Goal: Navigation & Orientation: Find specific page/section

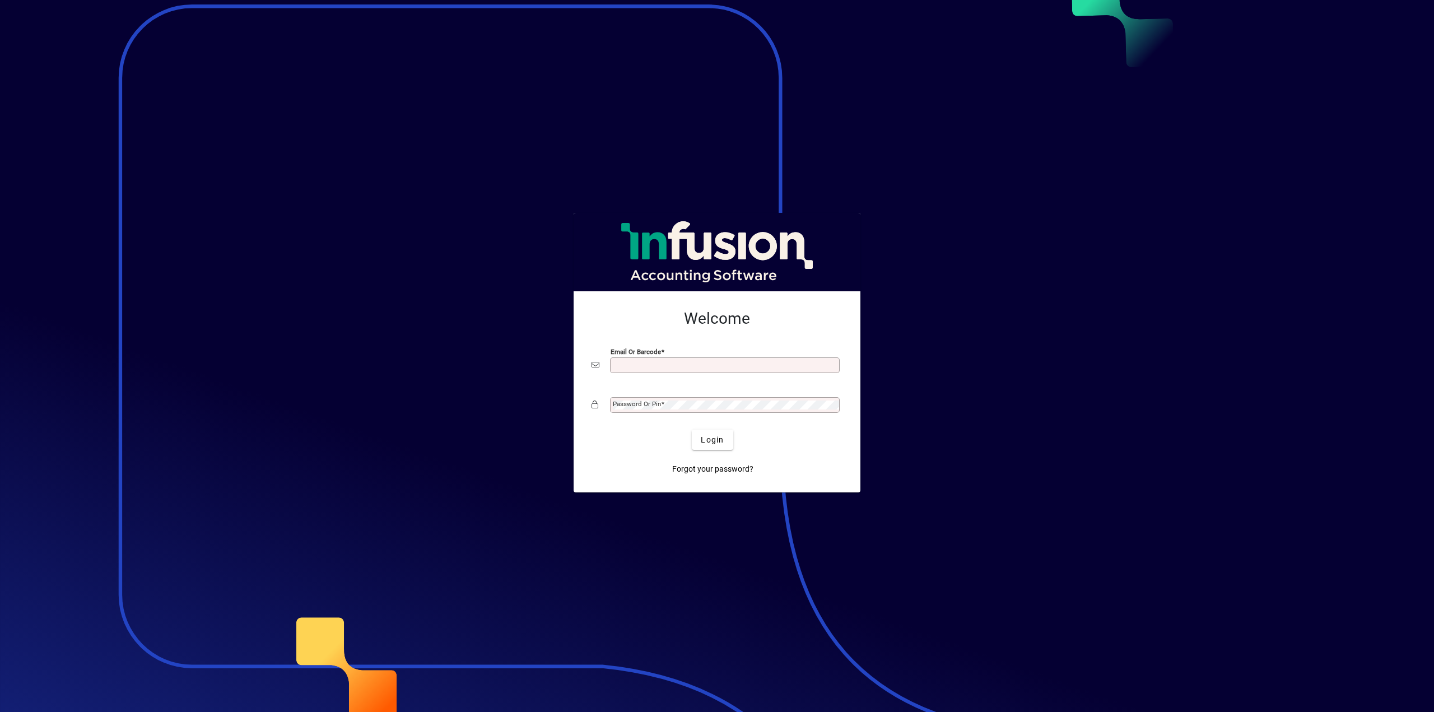
type input "**********"
click at [732, 440] on span "submit" at bounding box center [712, 439] width 41 height 27
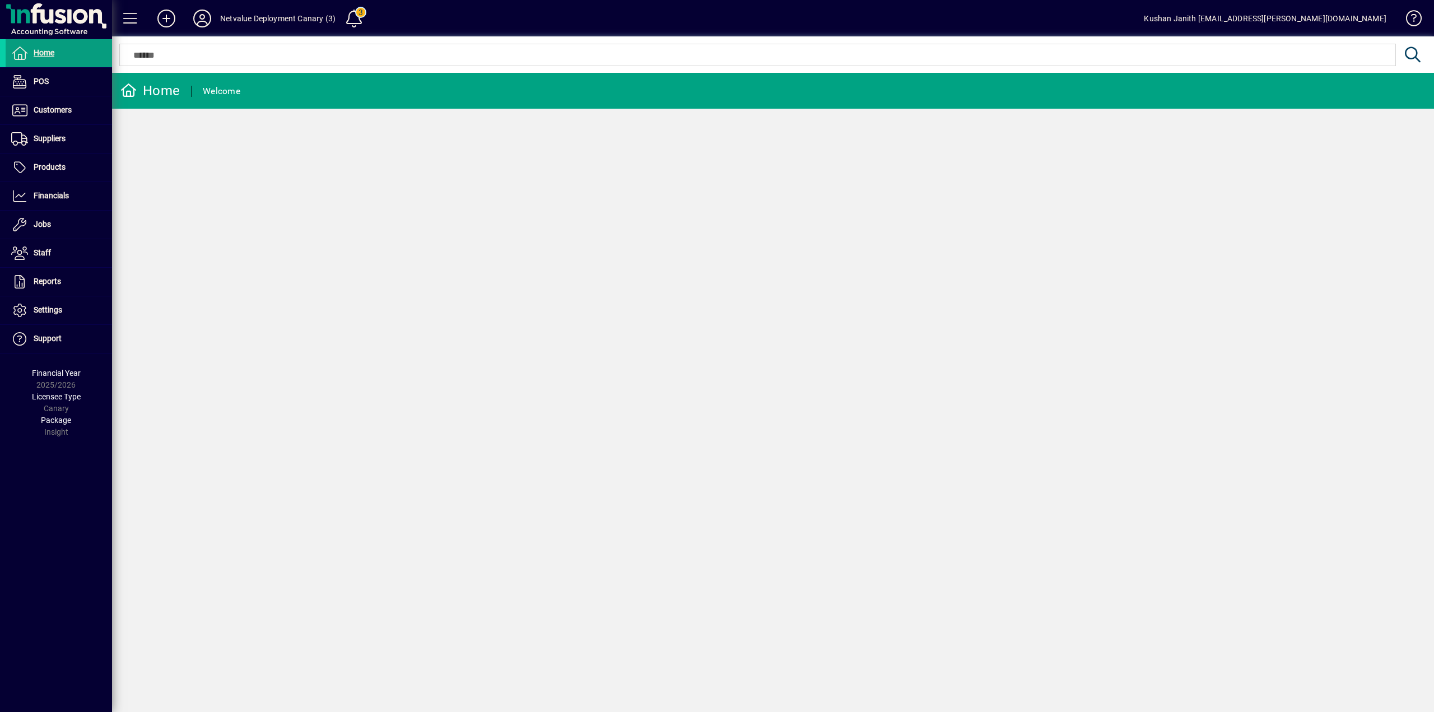
click at [274, 17] on div "Netvalue Deployment Canary (3)" at bounding box center [277, 19] width 115 height 18
click at [201, 14] on icon at bounding box center [202, 19] width 22 height 18
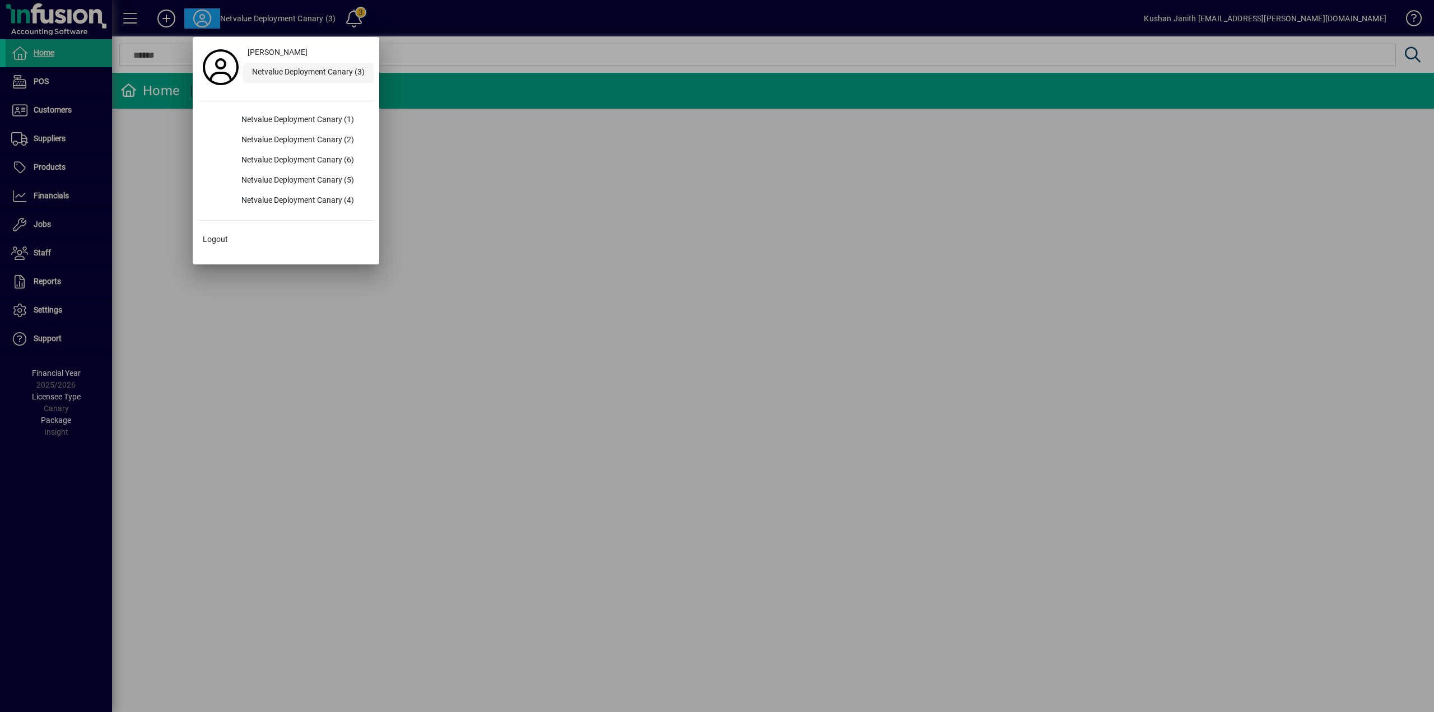
click at [341, 77] on div "Netvalue Deployment Canary (3)" at bounding box center [308, 73] width 131 height 20
click at [335, 72] on div "Netvalue Deployment Canary (3)" at bounding box center [308, 73] width 131 height 20
click at [461, 138] on div at bounding box center [717, 356] width 1434 height 712
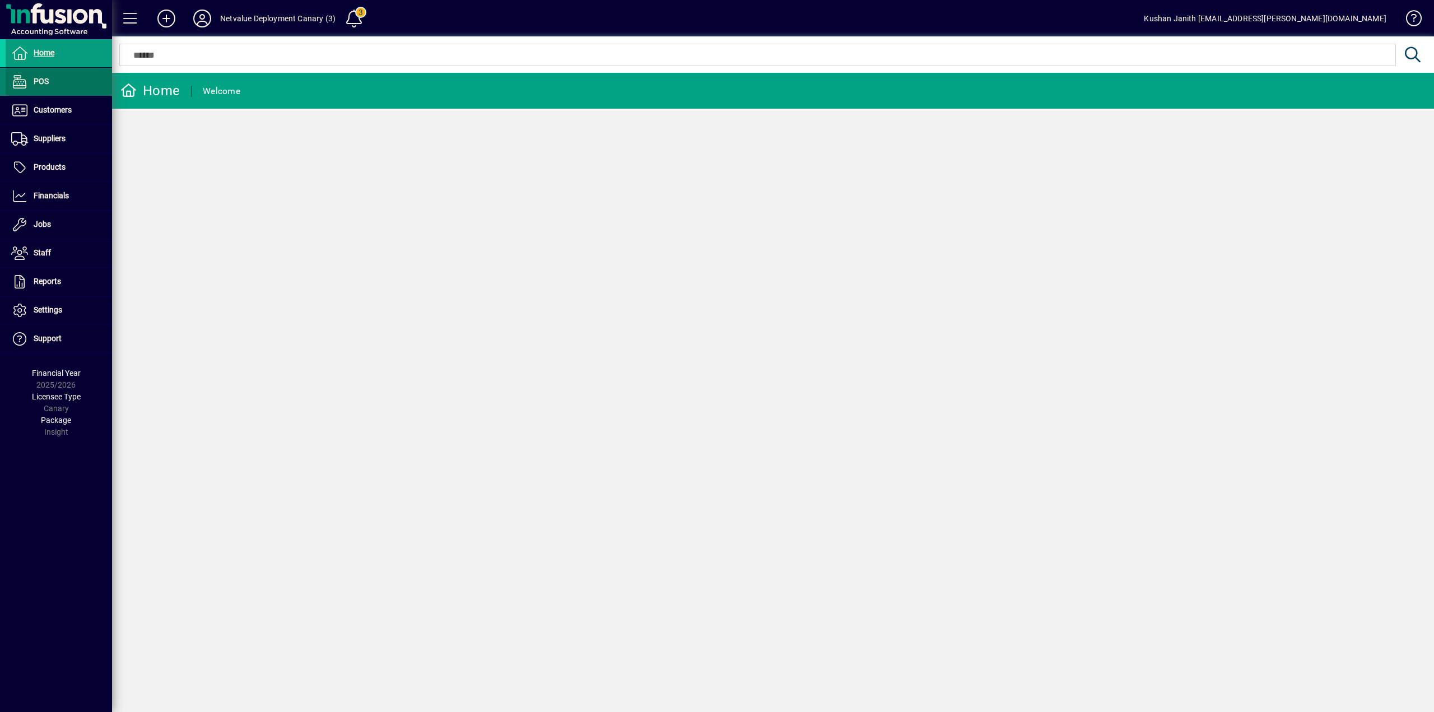
click at [44, 86] on span "POS" at bounding box center [41, 81] width 15 height 9
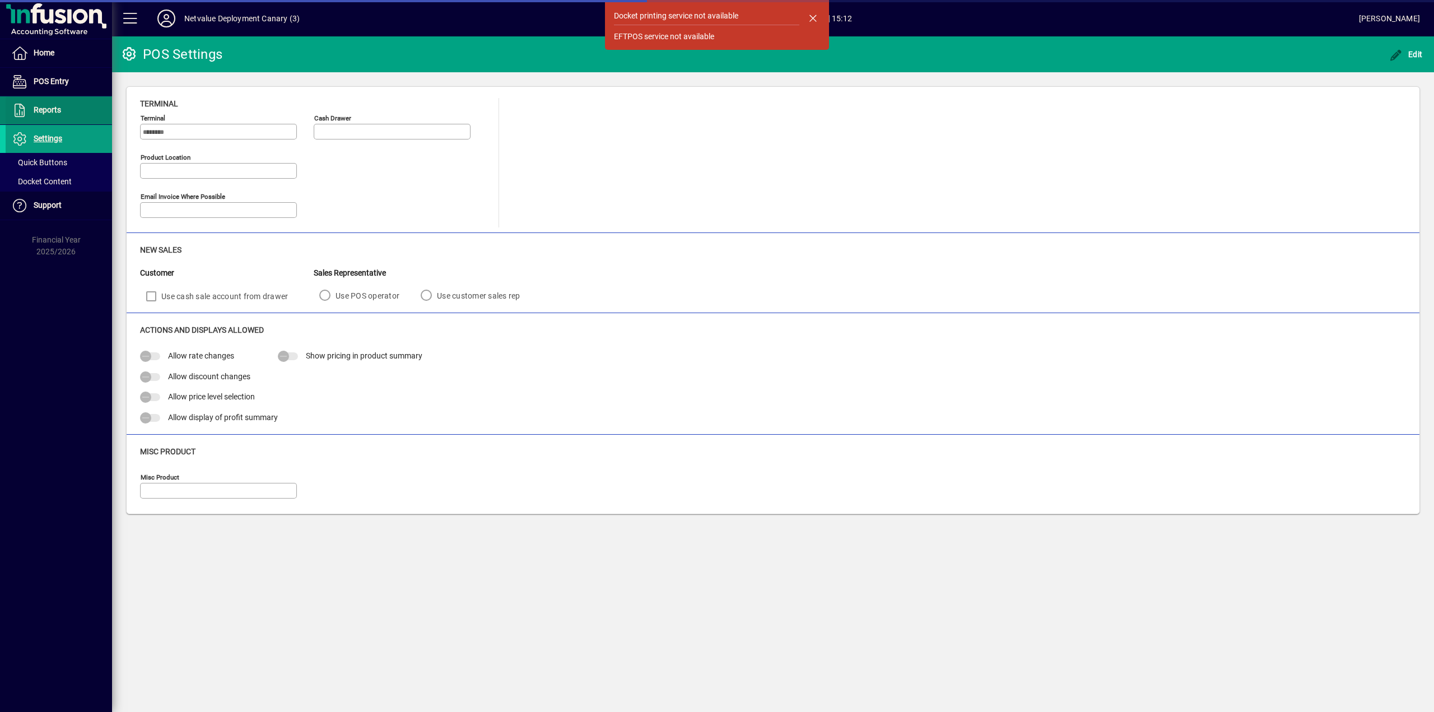
type input "**********"
click at [49, 97] on span at bounding box center [59, 110] width 106 height 27
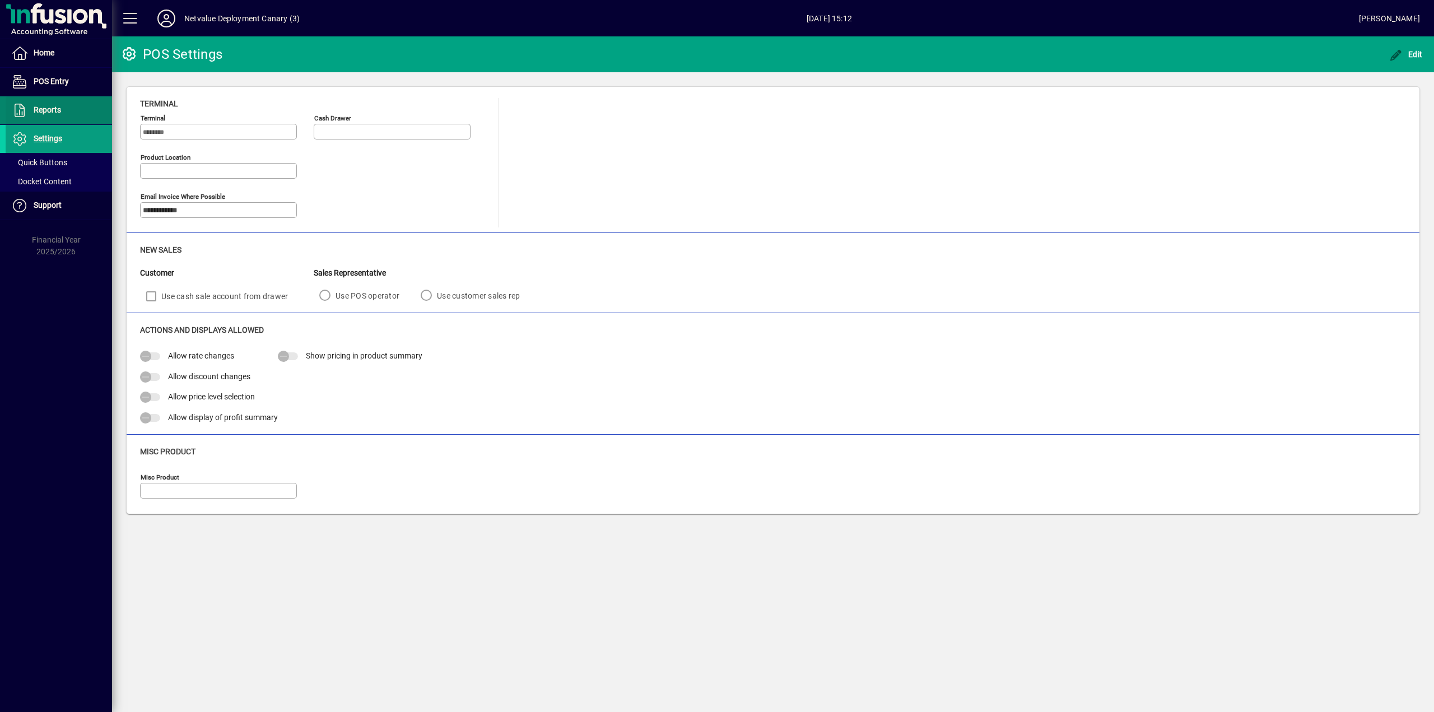
click at [58, 112] on span "Reports" at bounding box center [47, 109] width 27 height 9
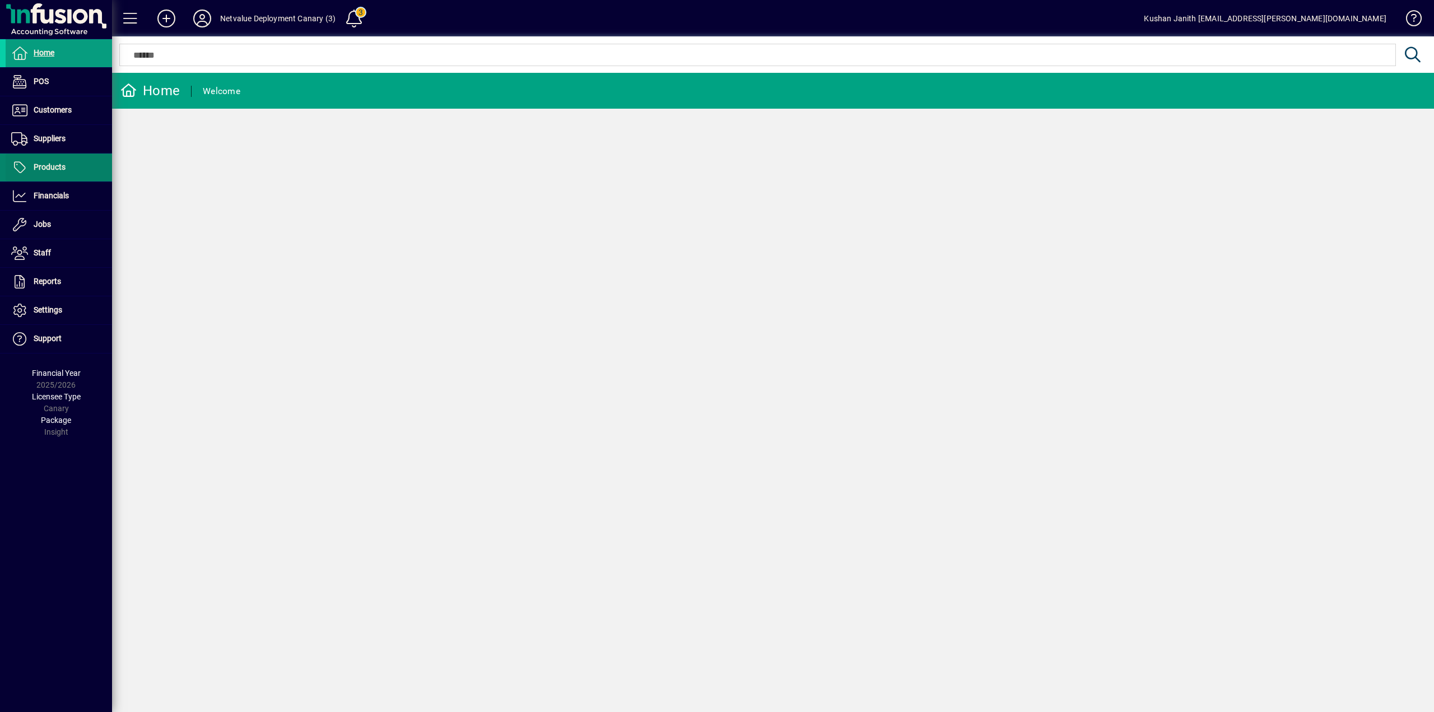
click at [30, 157] on span at bounding box center [59, 167] width 106 height 27
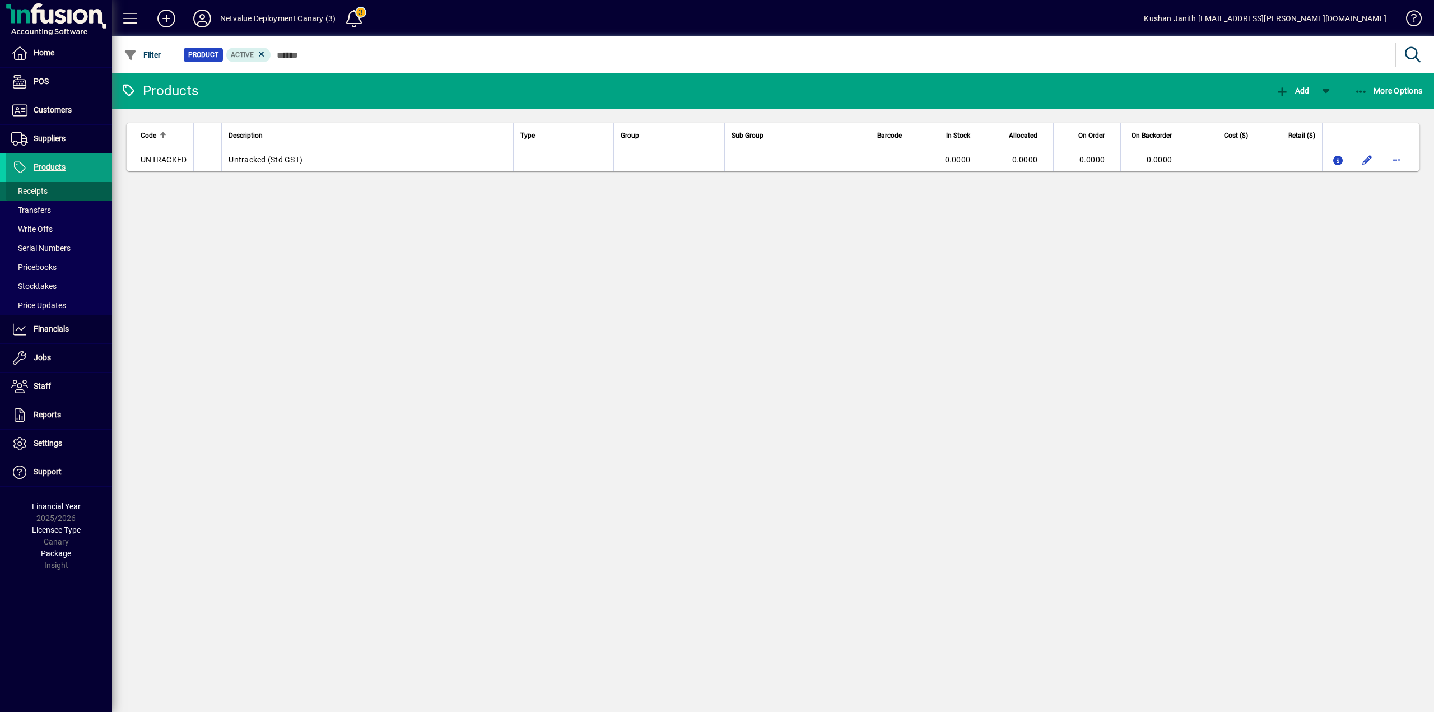
click at [63, 188] on span at bounding box center [59, 191] width 106 height 27
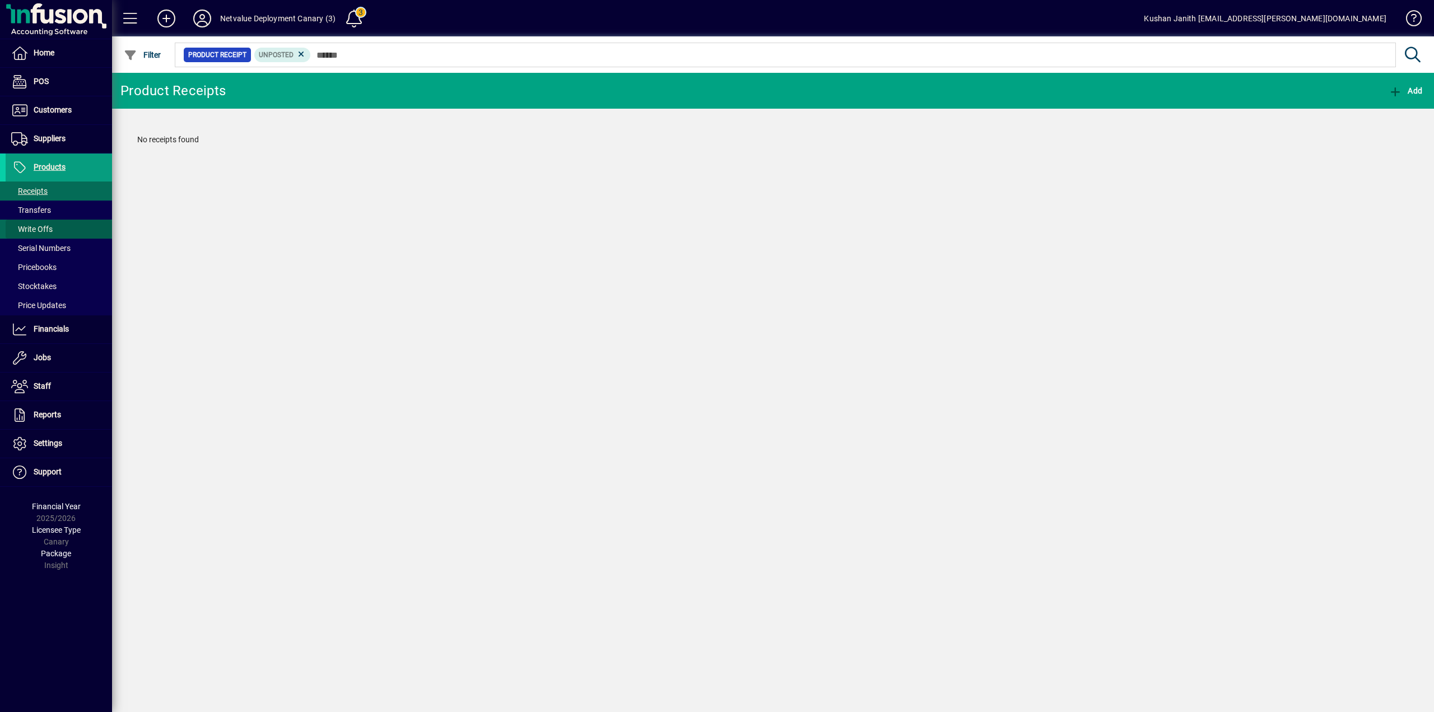
click at [30, 220] on span at bounding box center [59, 229] width 106 height 27
click at [37, 208] on span "Transfers" at bounding box center [31, 210] width 40 height 9
click at [41, 194] on span "Receipts" at bounding box center [29, 191] width 36 height 9
click at [52, 239] on span at bounding box center [59, 248] width 106 height 27
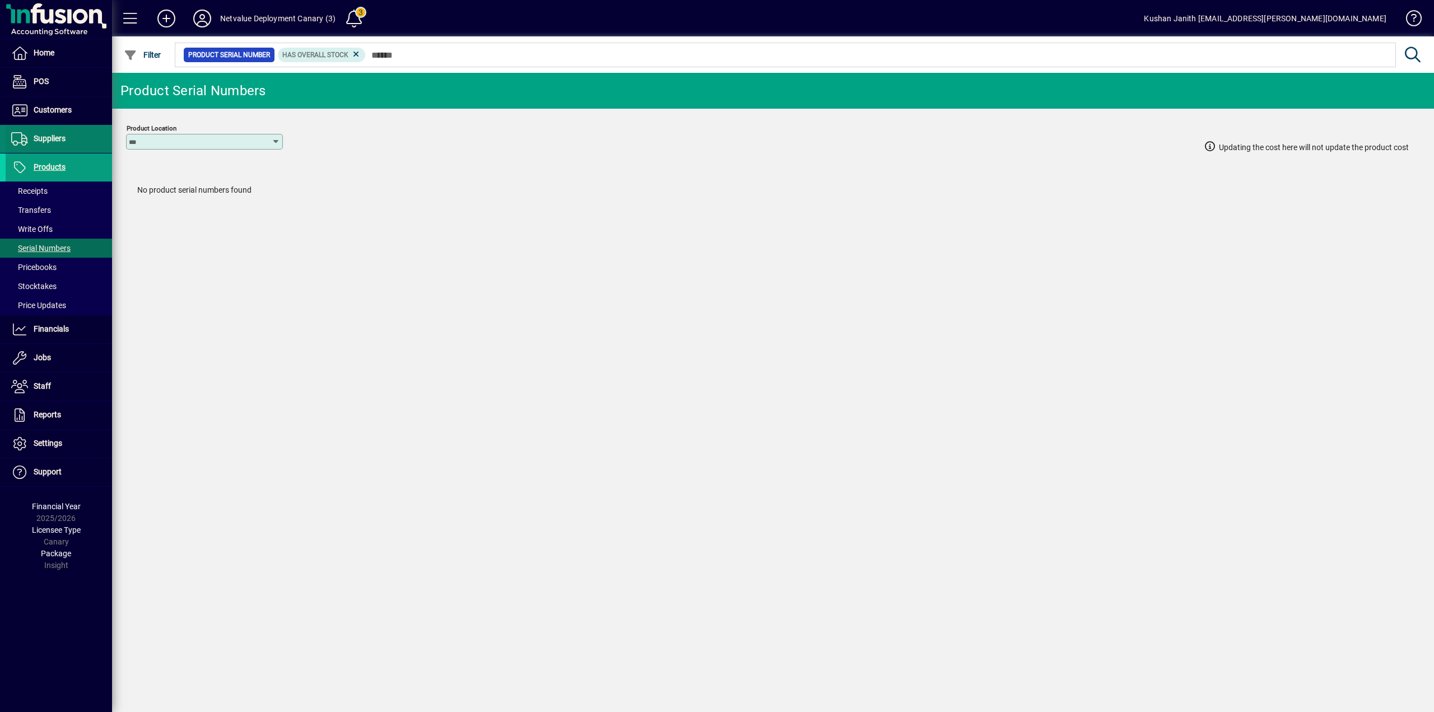
click at [59, 128] on span at bounding box center [59, 139] width 106 height 27
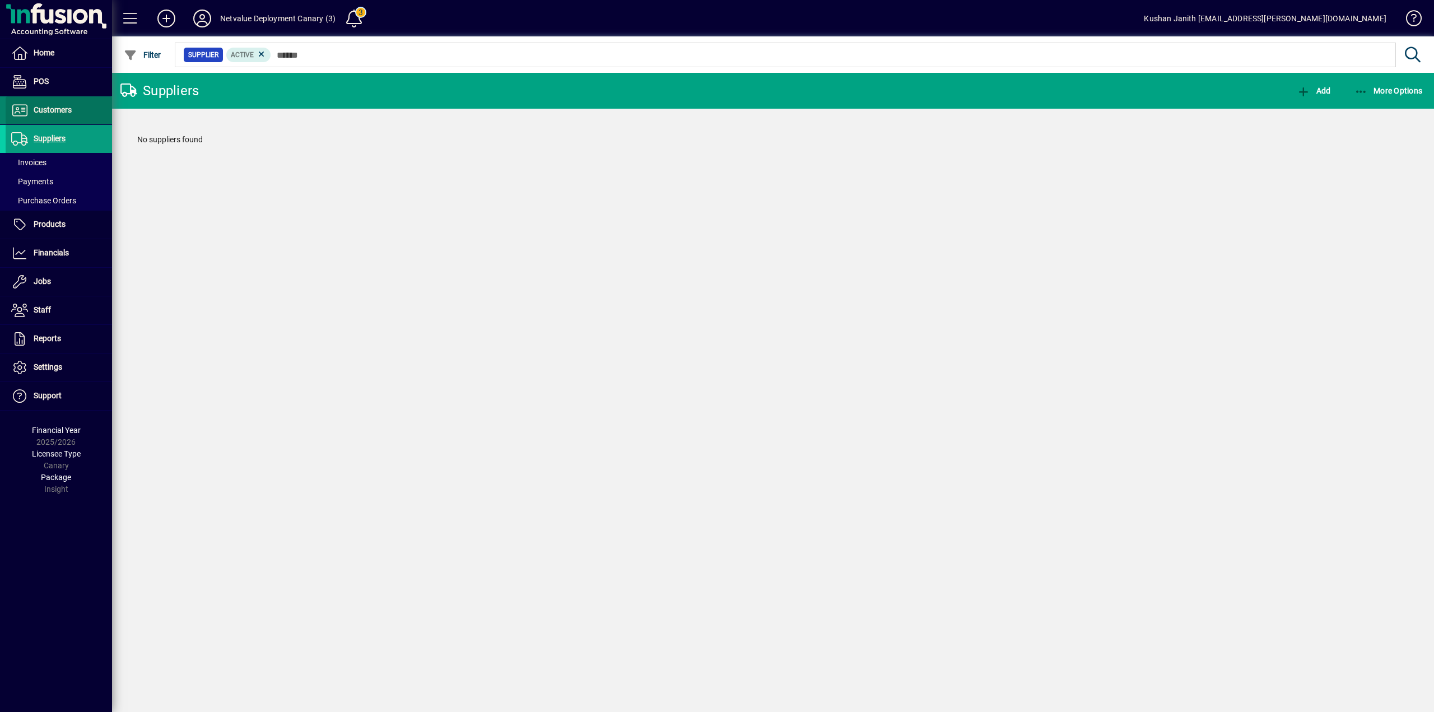
click at [64, 111] on span "Customers" at bounding box center [53, 109] width 38 height 9
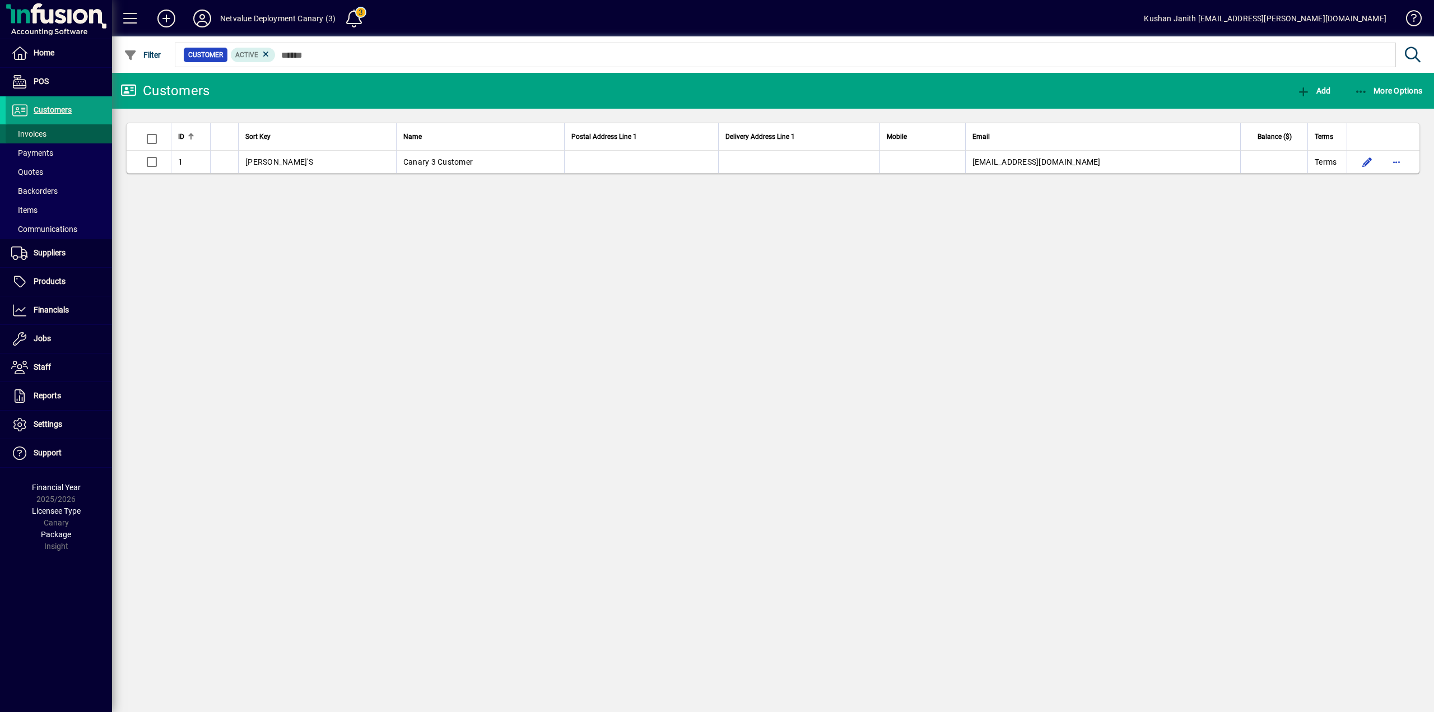
click at [63, 137] on span at bounding box center [59, 133] width 106 height 27
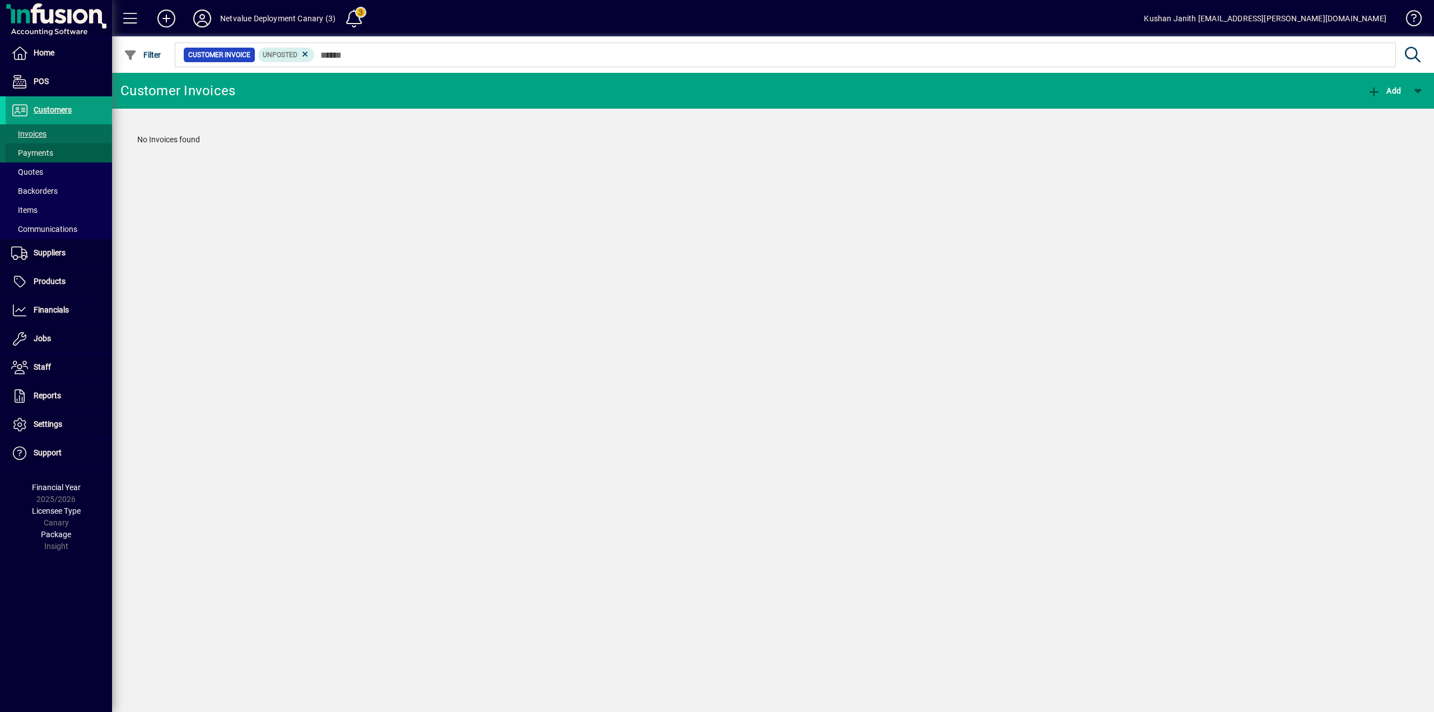
click at [63, 145] on span at bounding box center [59, 153] width 106 height 27
click at [59, 166] on span at bounding box center [59, 172] width 106 height 27
click at [59, 190] on span at bounding box center [59, 191] width 106 height 27
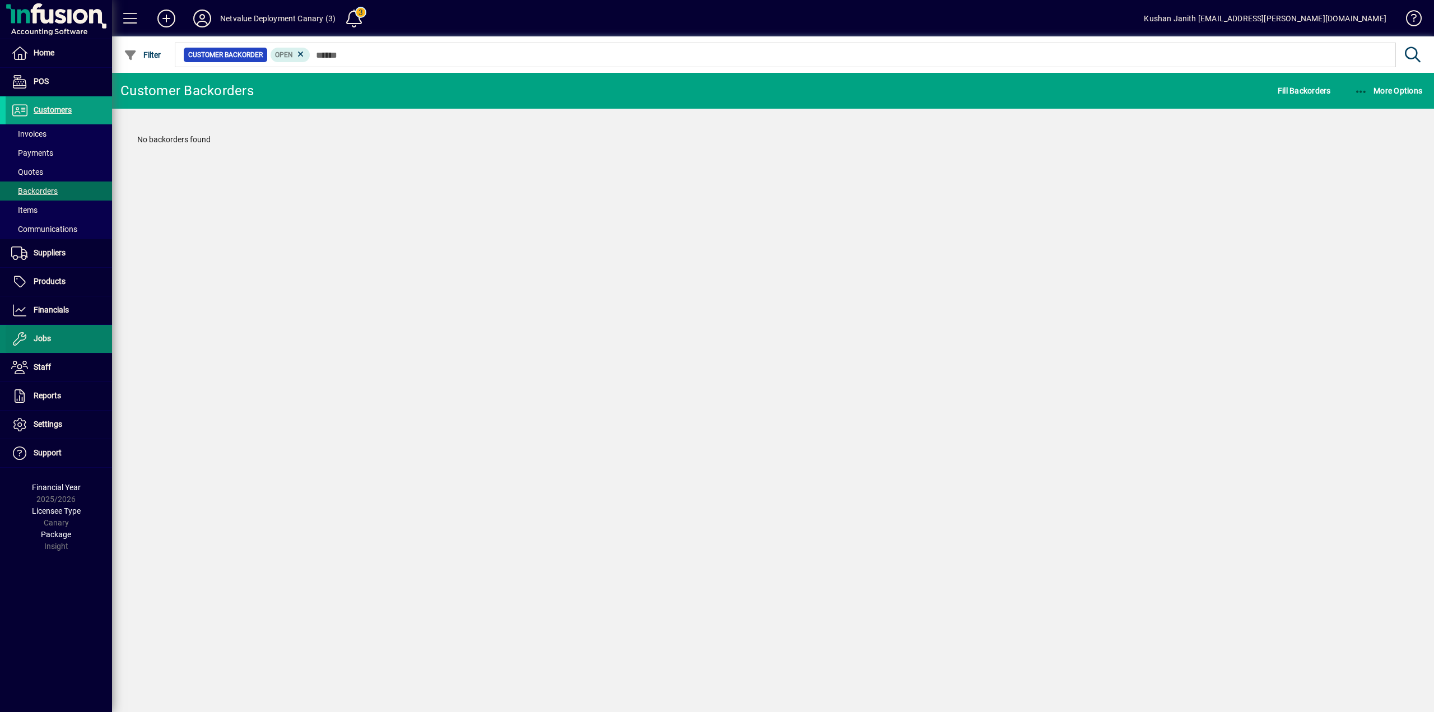
click at [67, 349] on span at bounding box center [59, 339] width 106 height 27
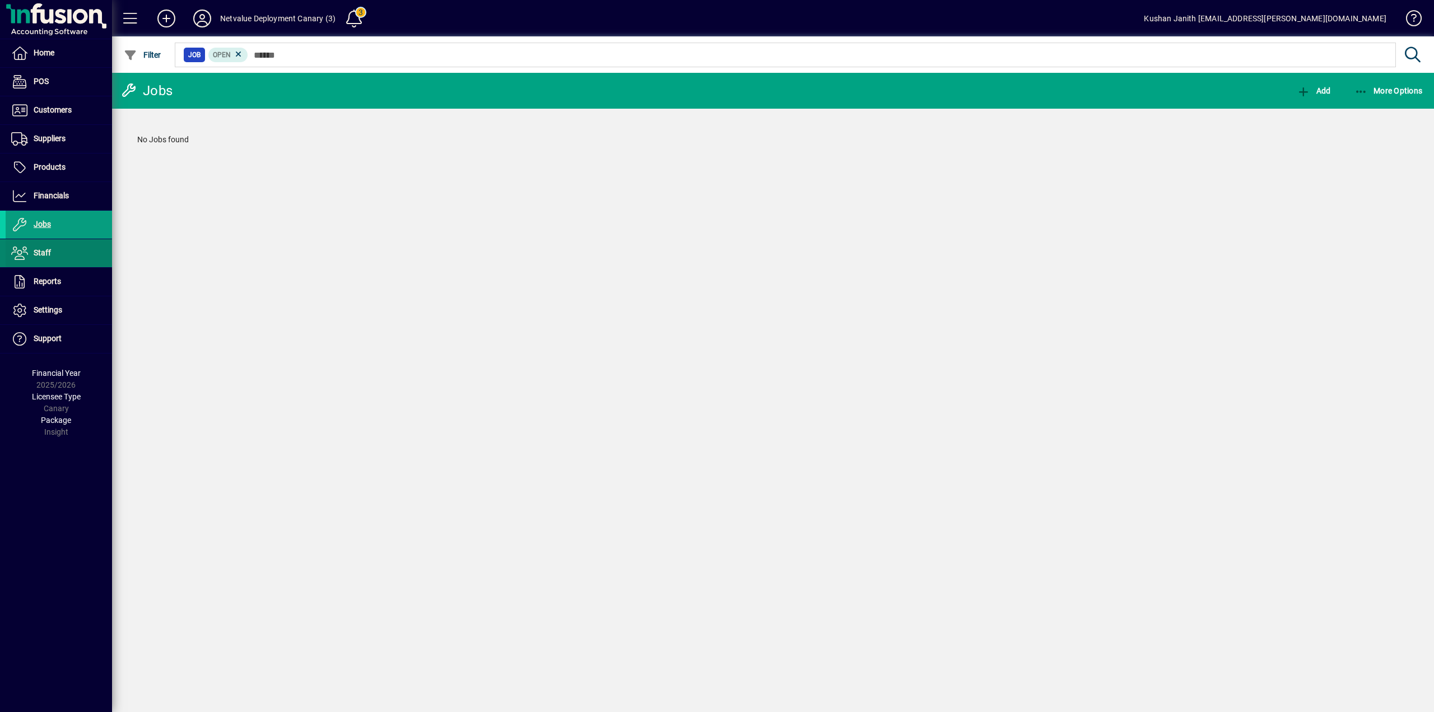
click at [46, 245] on span at bounding box center [59, 253] width 106 height 27
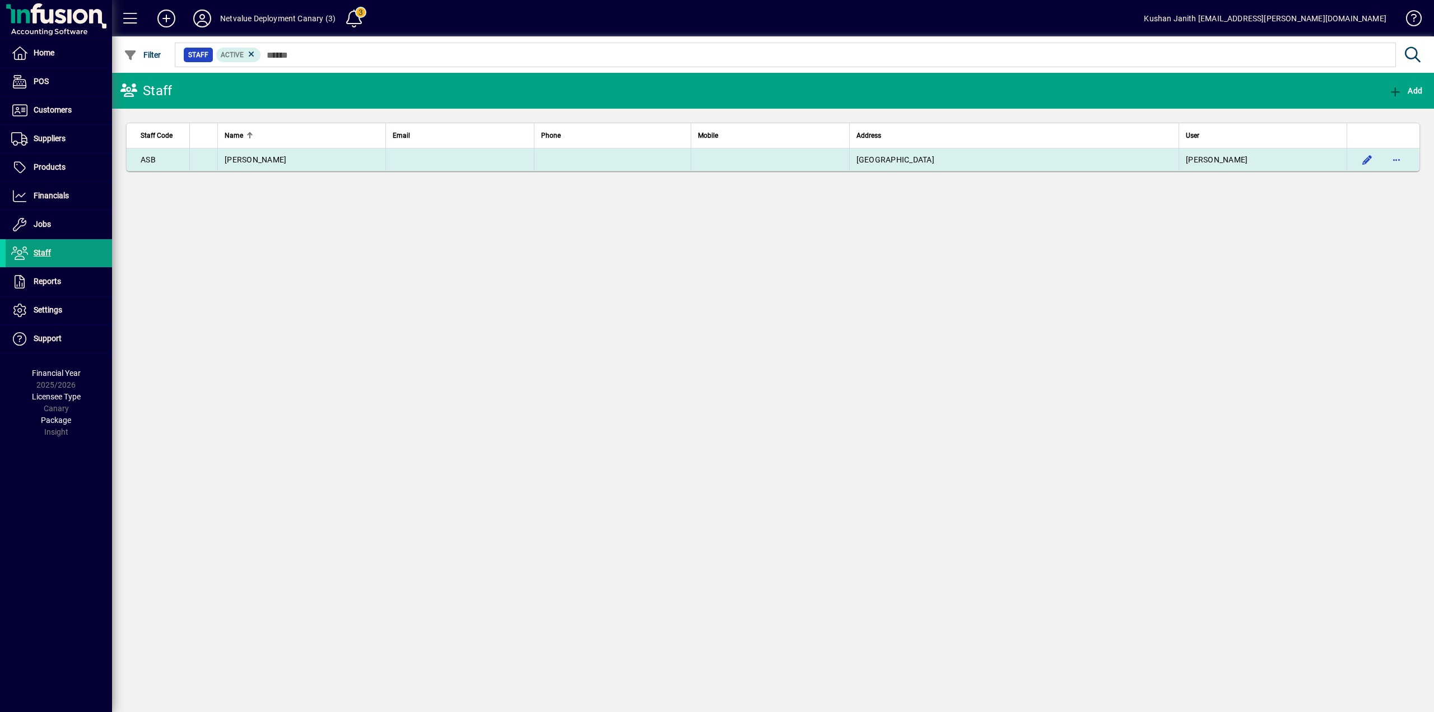
click at [248, 164] on app-search-response-field "Aaron Scott-Boddendijk" at bounding box center [256, 159] width 62 height 11
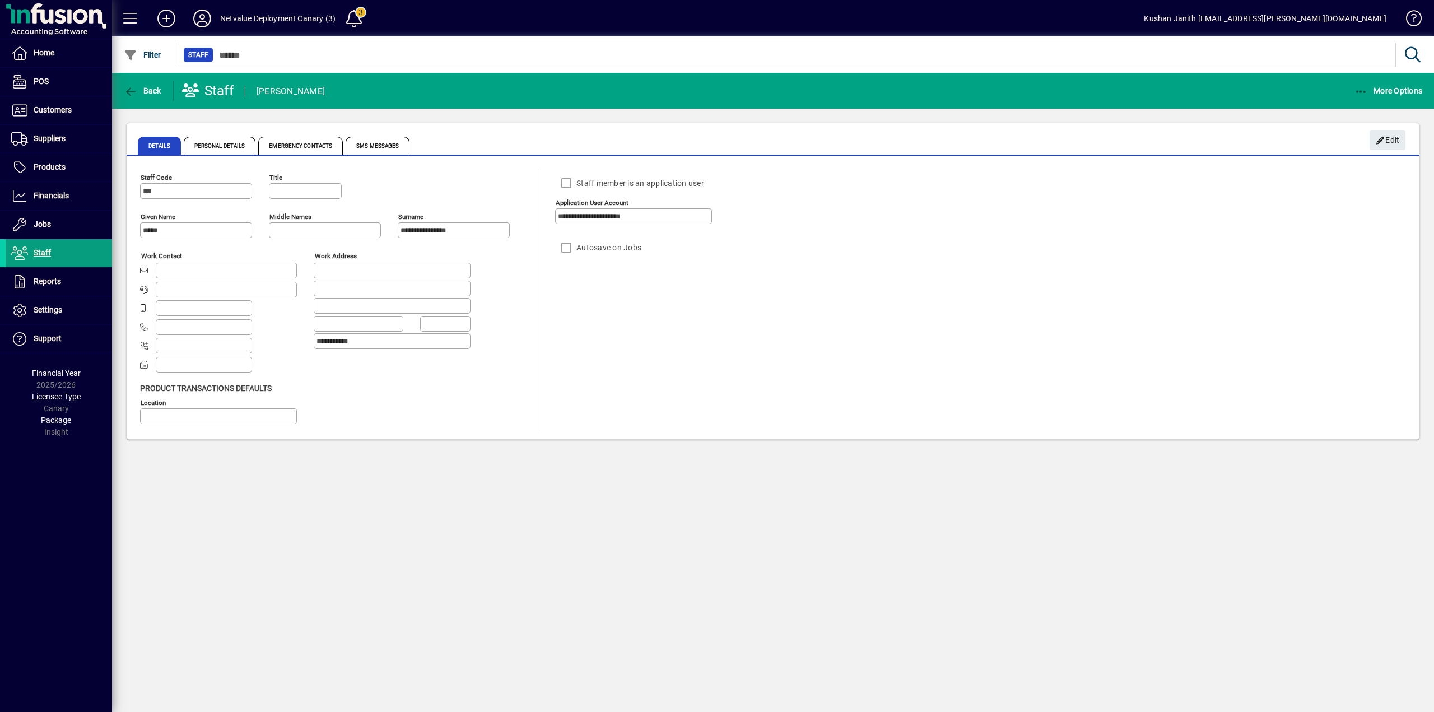
click at [644, 467] on div "**********" at bounding box center [773, 392] width 1322 height 639
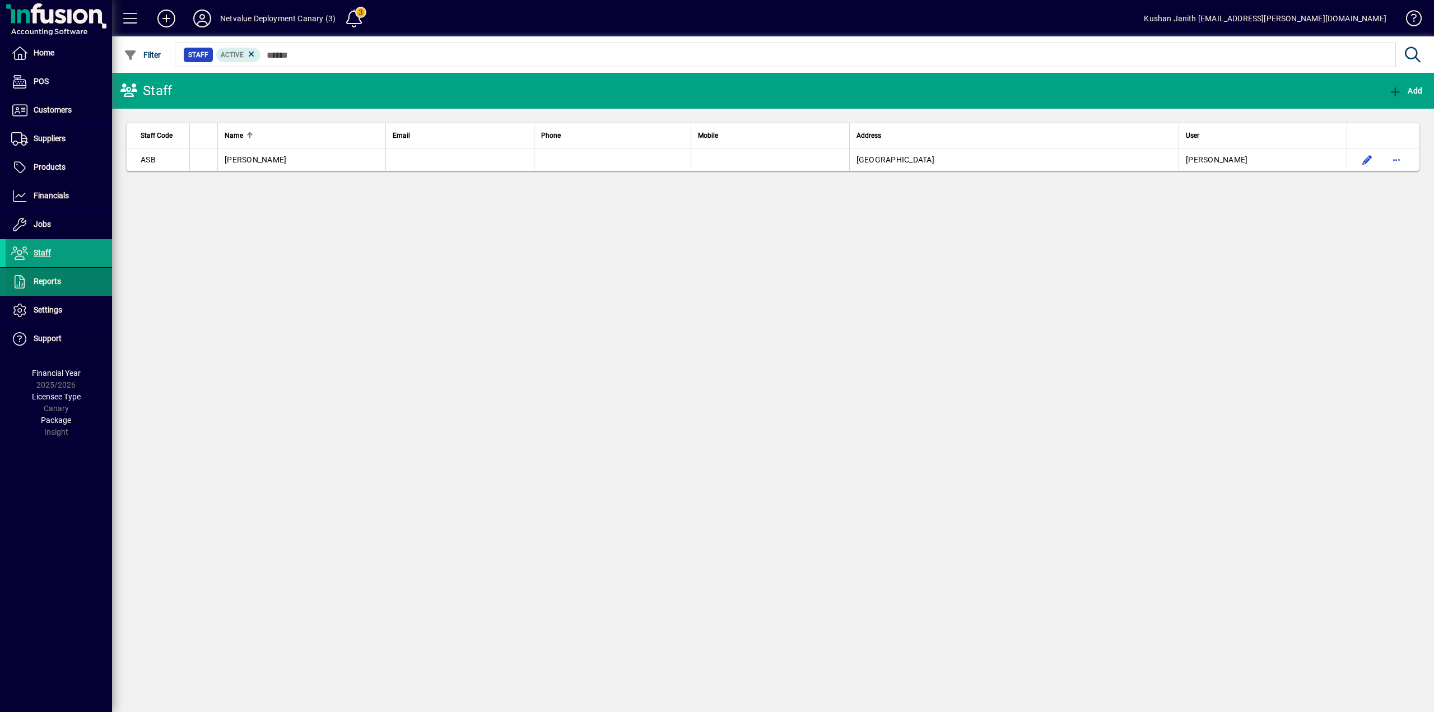
click at [56, 274] on span at bounding box center [59, 281] width 106 height 27
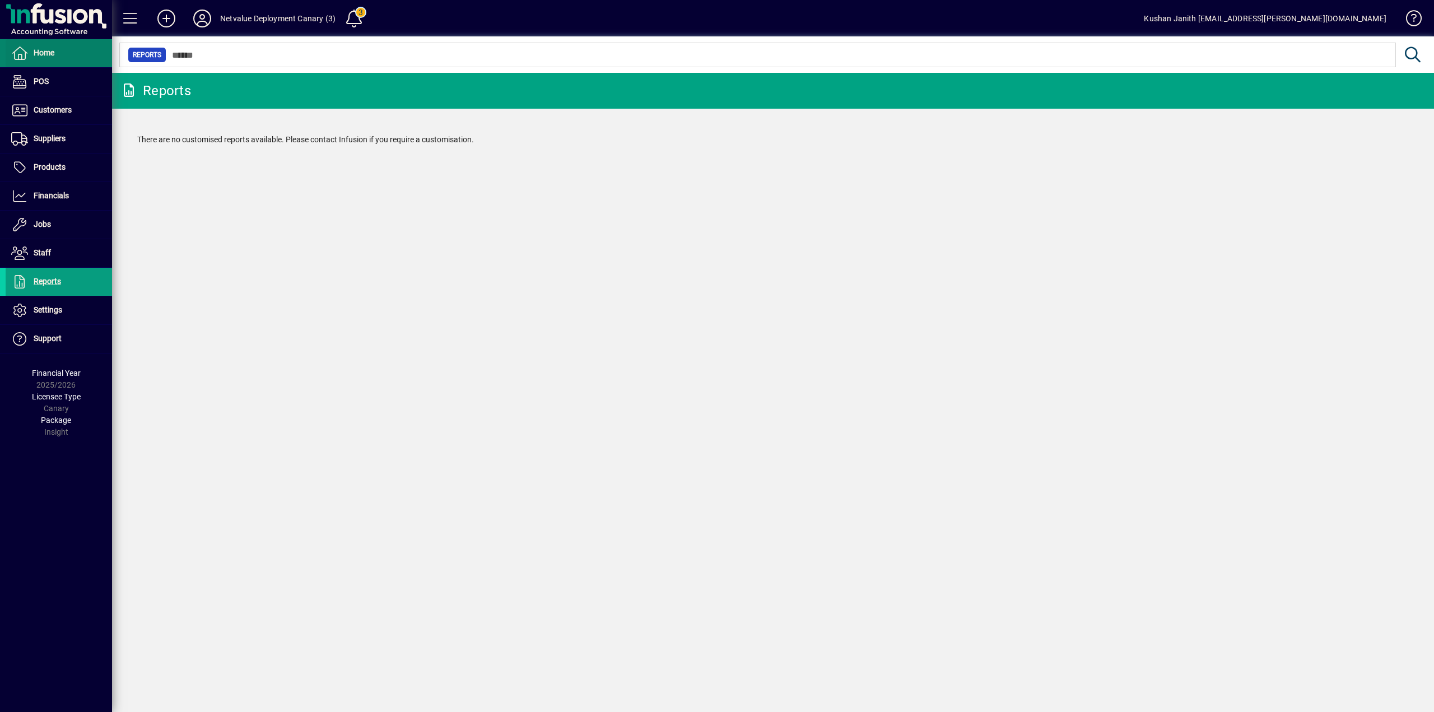
click at [66, 56] on span at bounding box center [59, 53] width 106 height 27
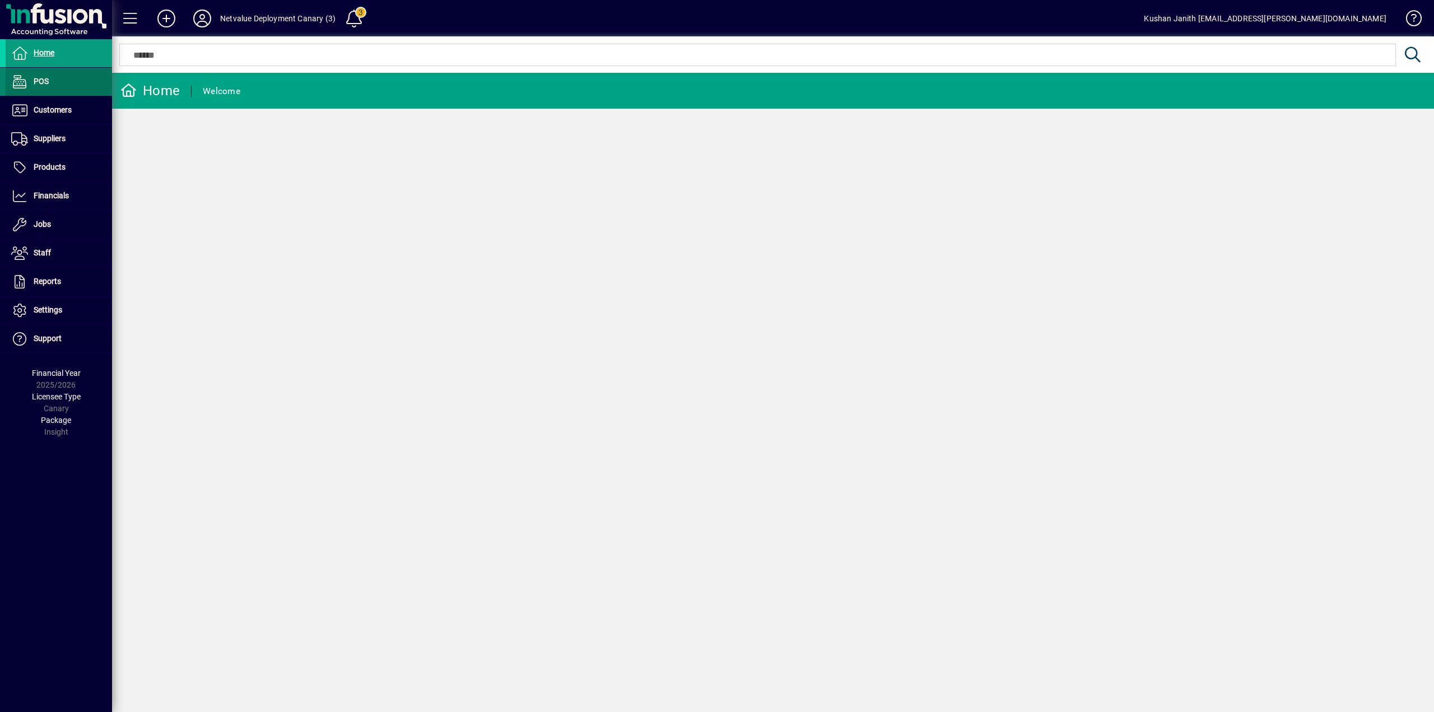
click at [67, 76] on span at bounding box center [59, 81] width 106 height 27
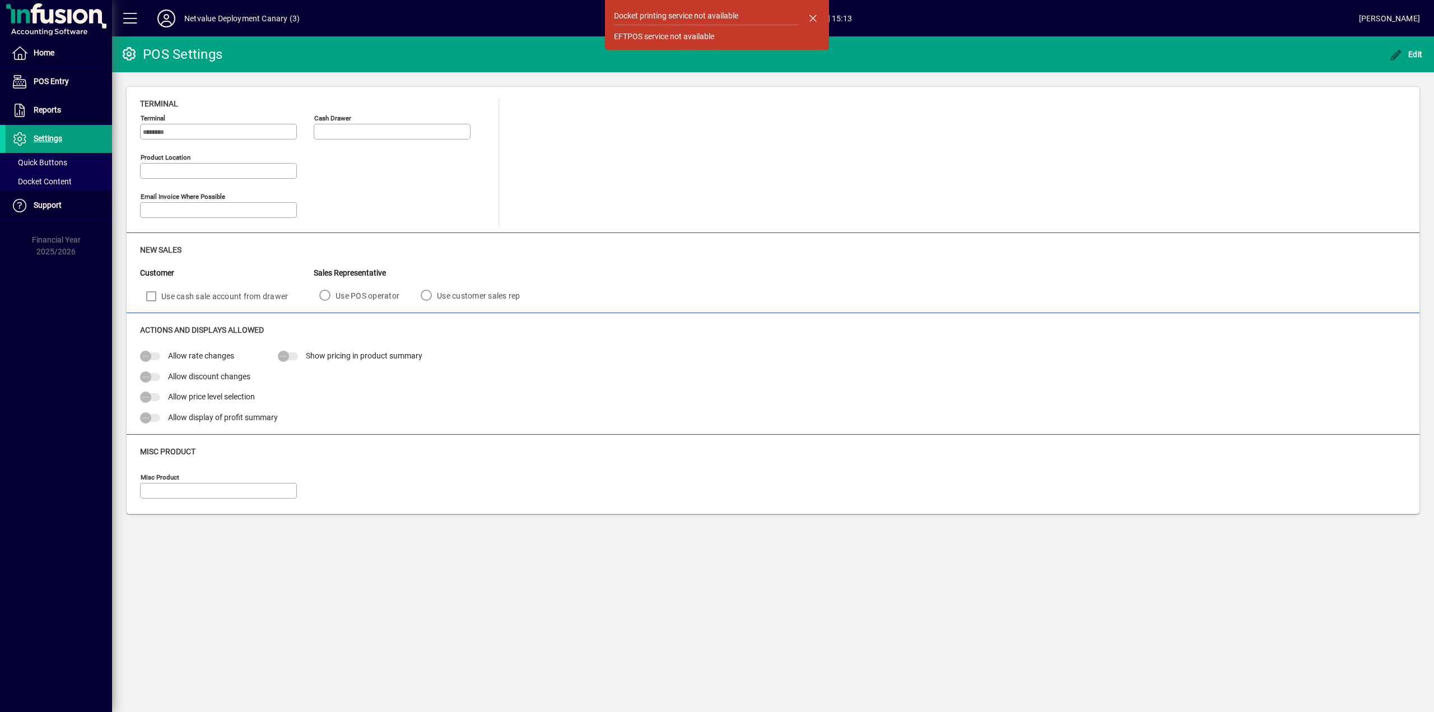
type input "**********"
click at [819, 13] on span "button" at bounding box center [813, 17] width 27 height 27
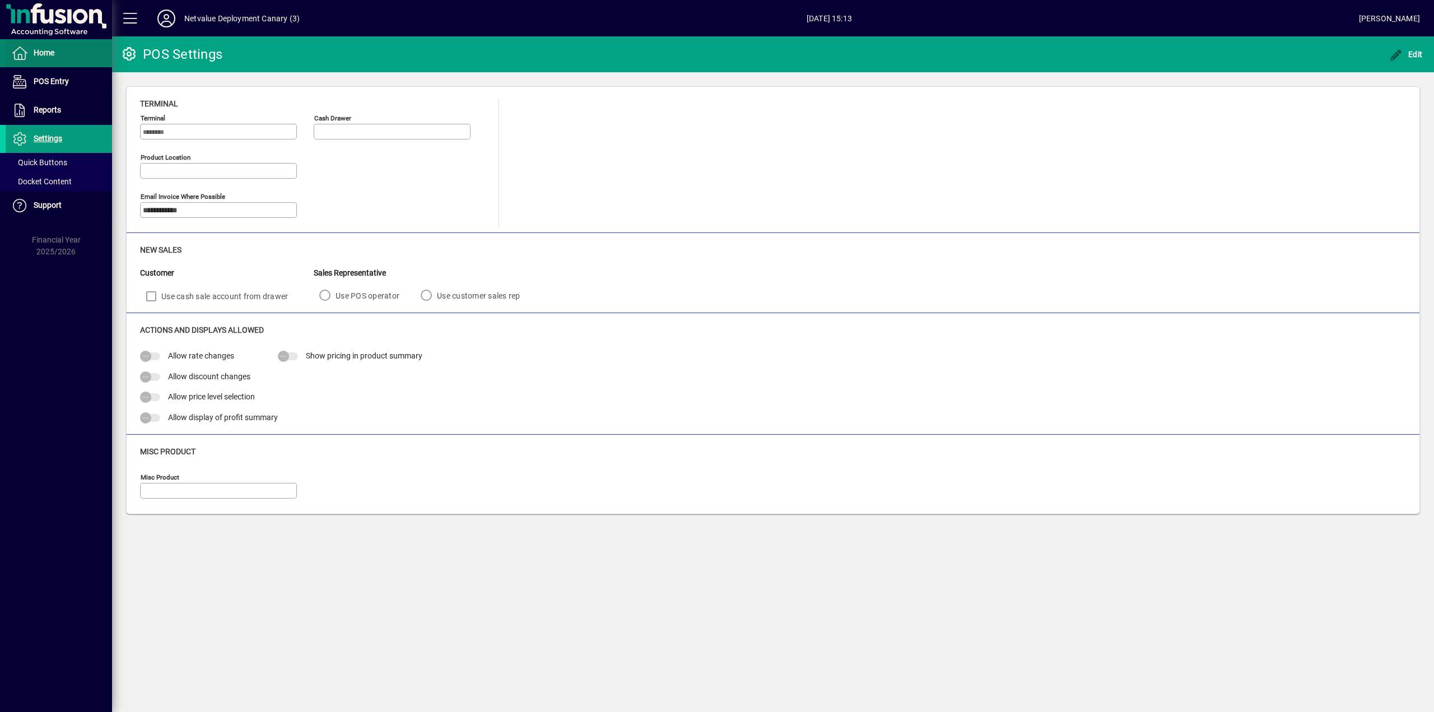
click at [49, 48] on span "Home" at bounding box center [30, 53] width 49 height 13
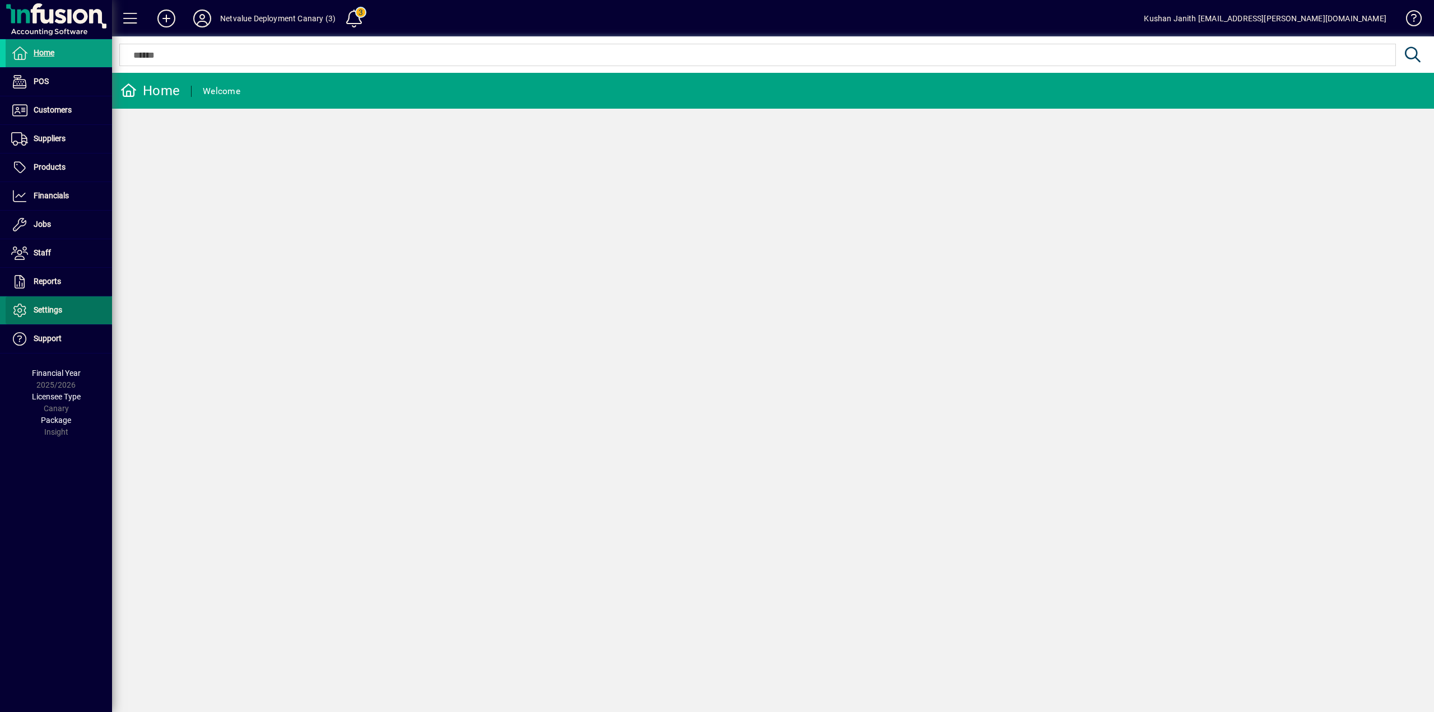
click at [64, 323] on span at bounding box center [59, 310] width 106 height 27
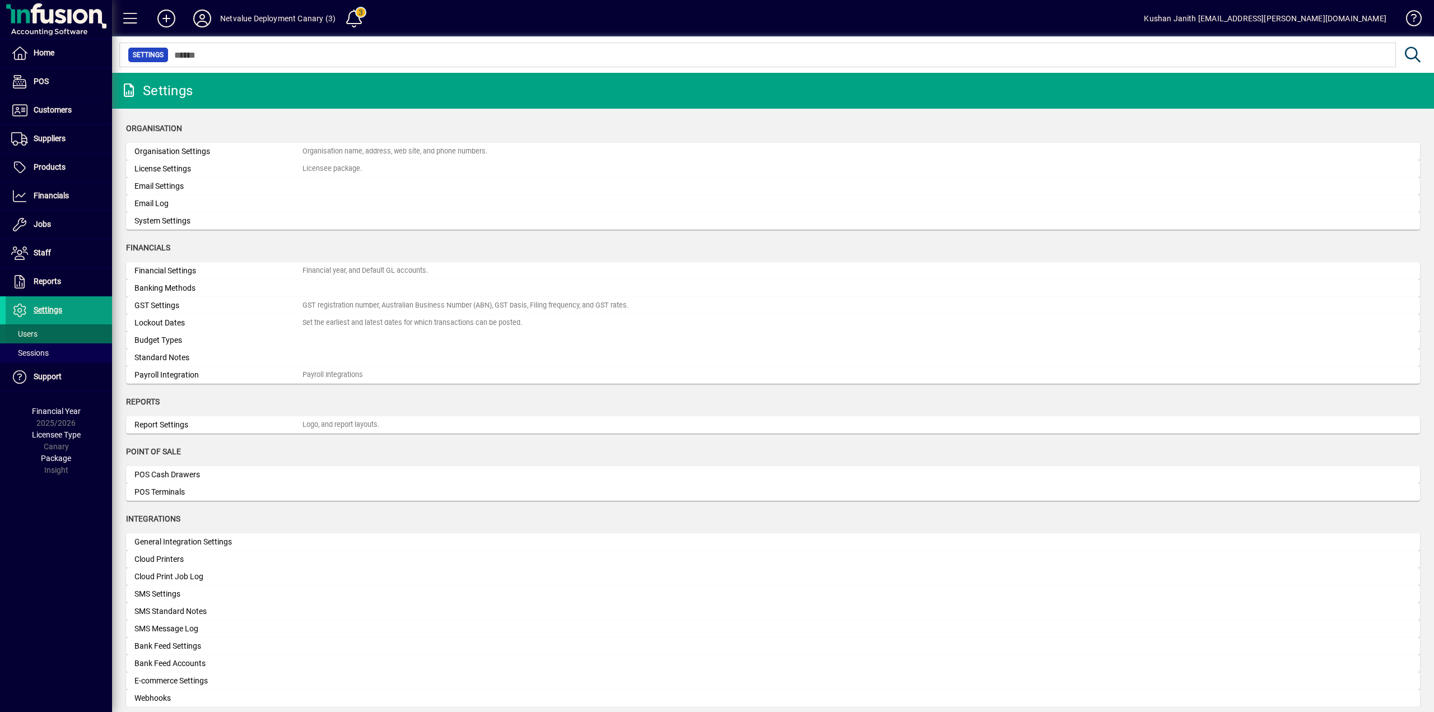
click at [80, 332] on span at bounding box center [59, 334] width 106 height 27
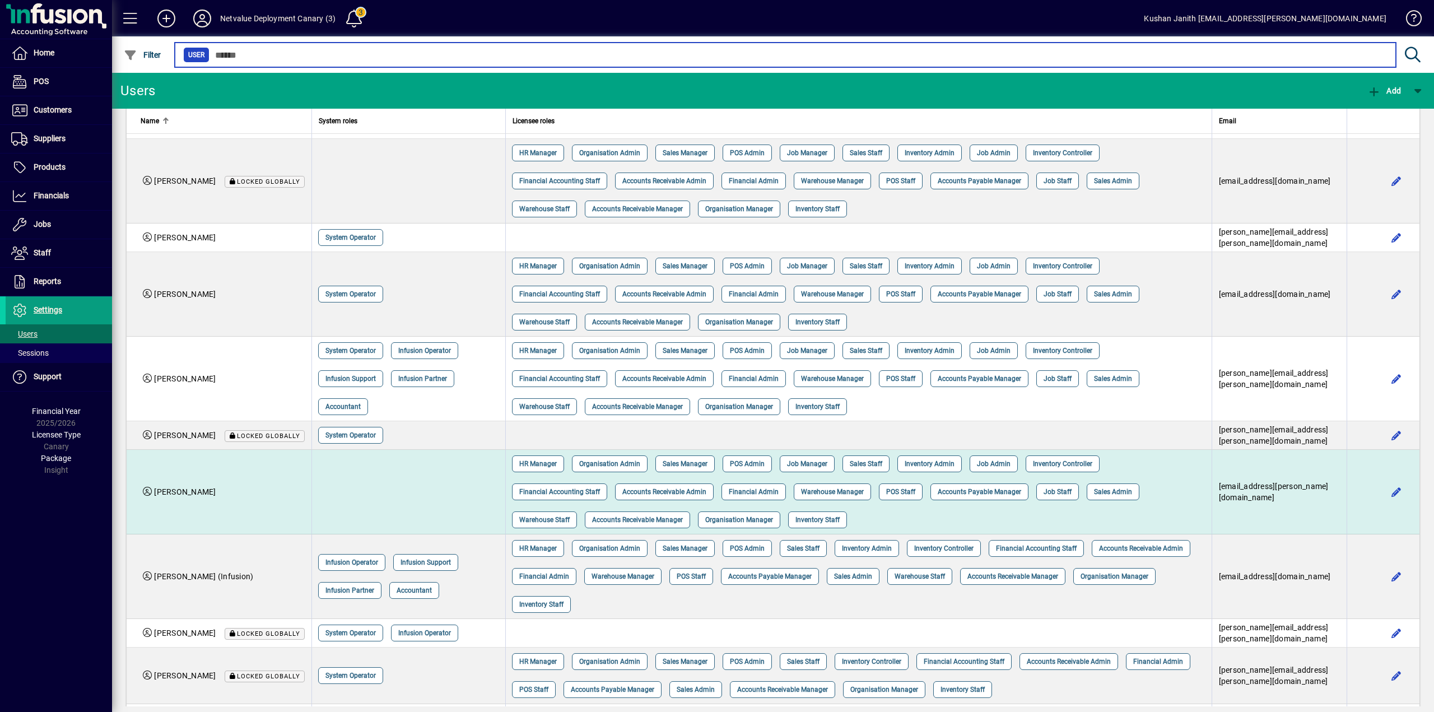
scroll to position [47, 0]
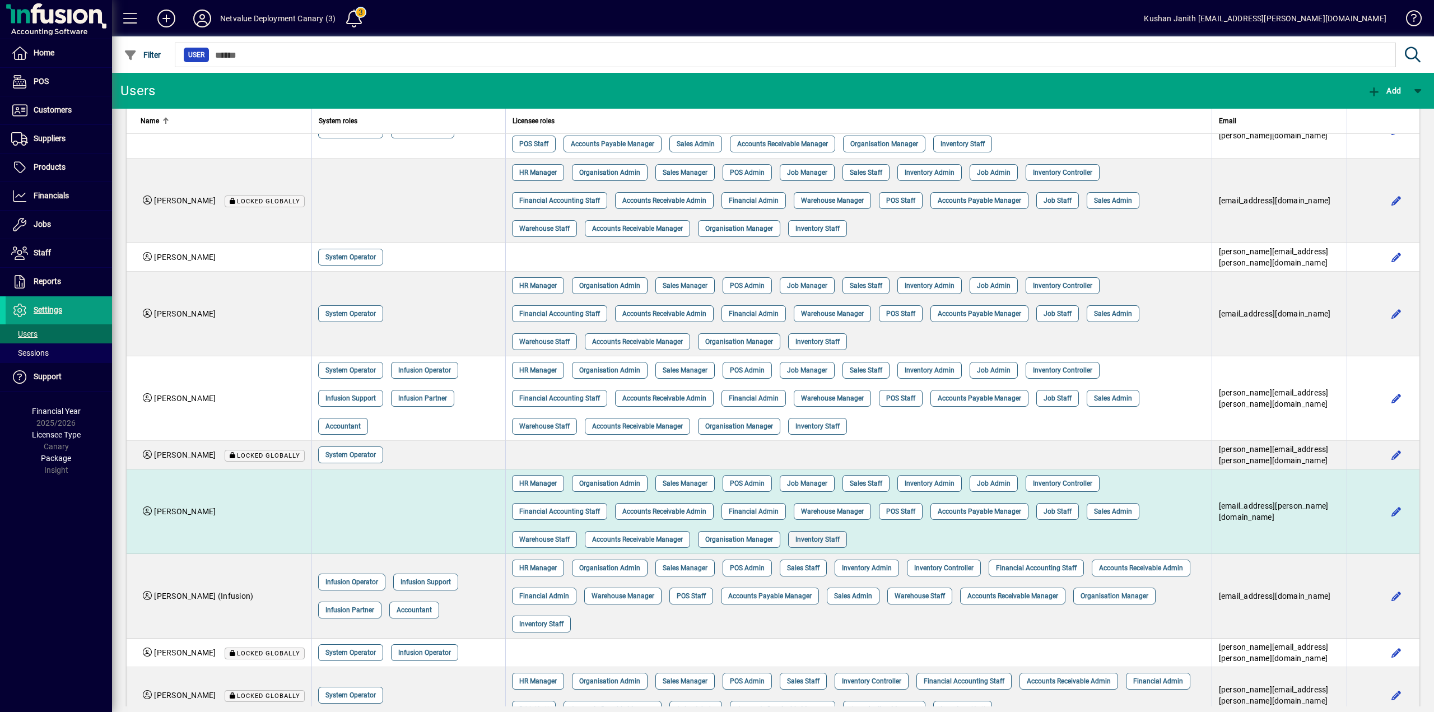
click at [799, 537] on span "Inventory Staff" at bounding box center [818, 539] width 44 height 11
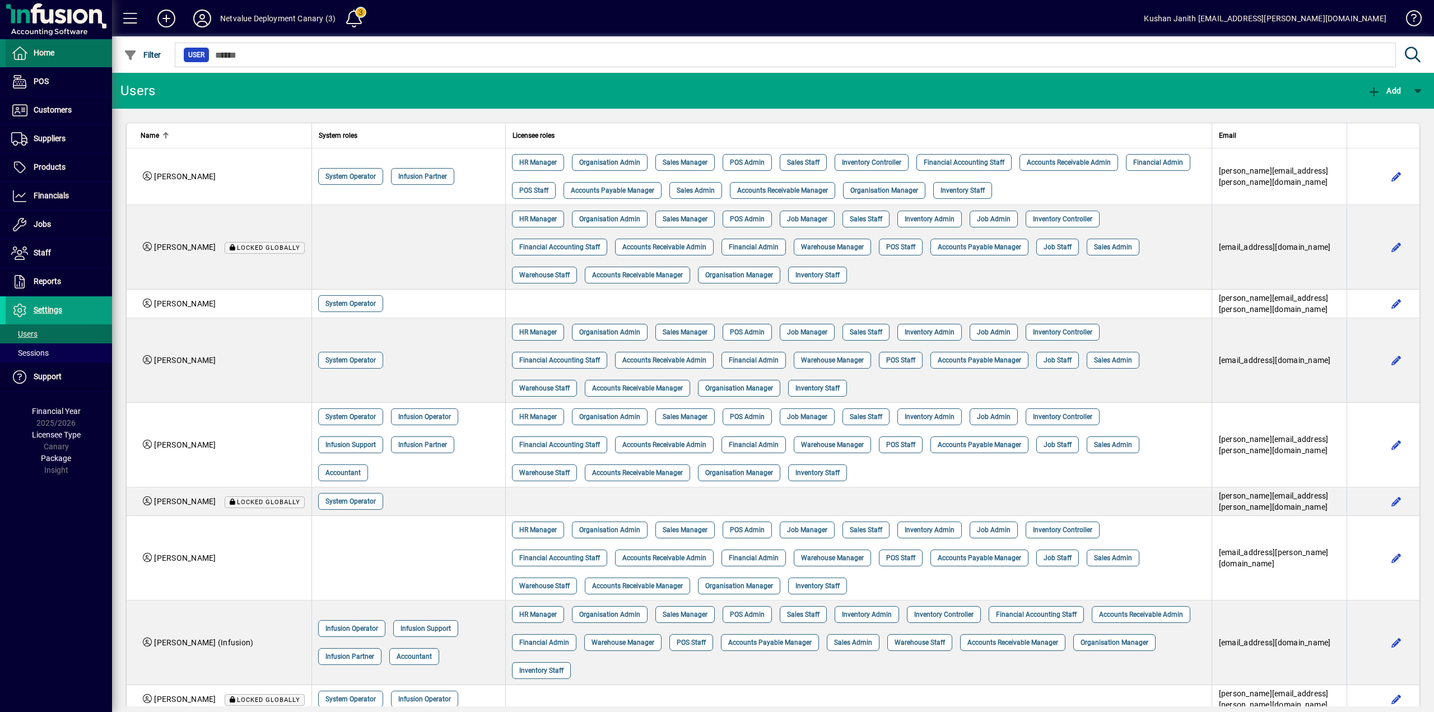
click at [47, 57] on span "Home" at bounding box center [44, 52] width 21 height 9
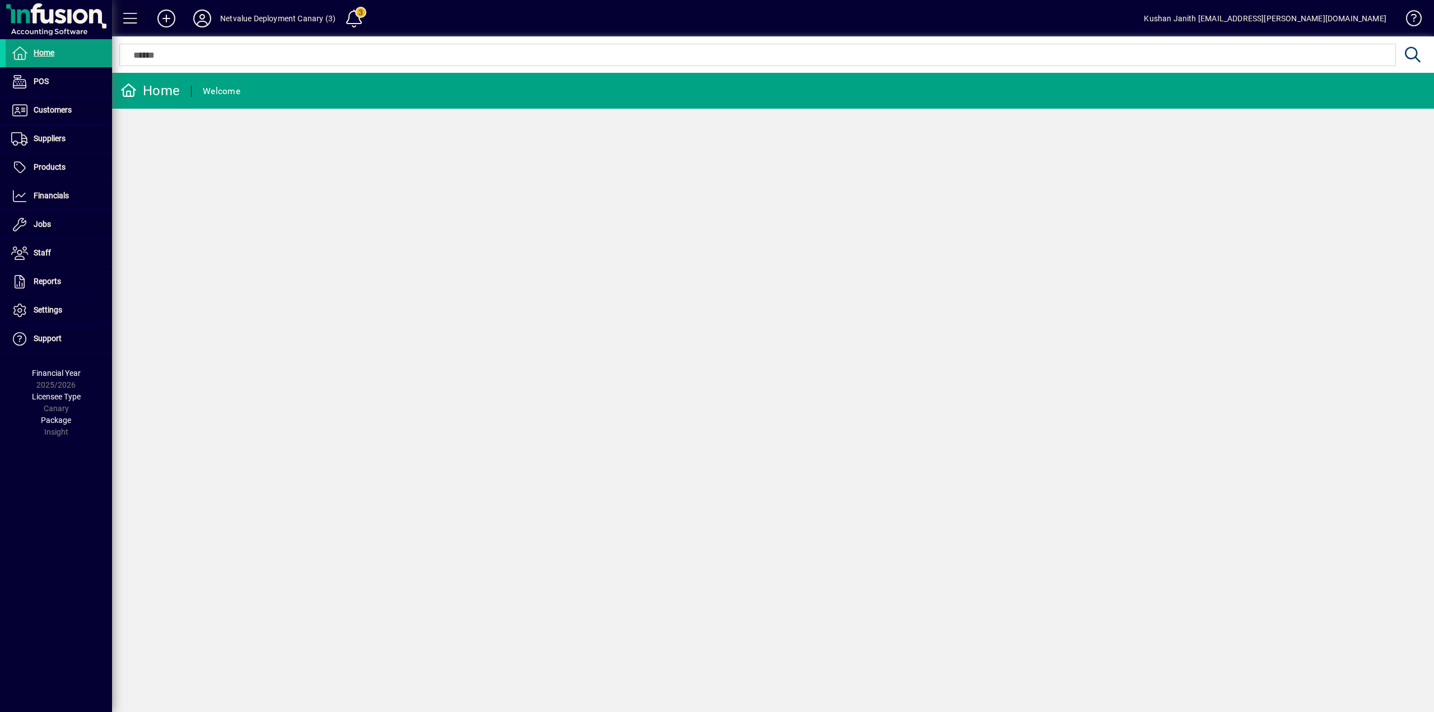
click at [128, 10] on span at bounding box center [130, 18] width 27 height 27
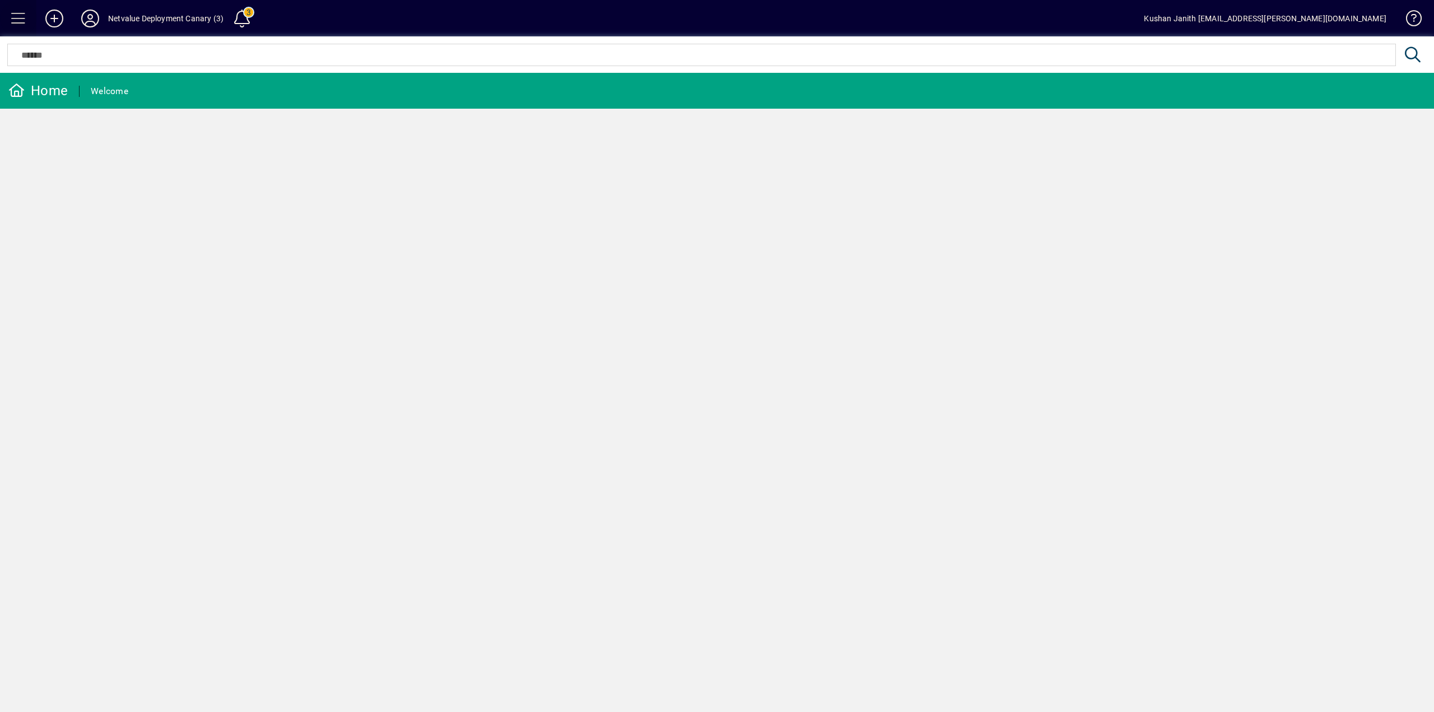
click at [10, 25] on span at bounding box center [18, 18] width 27 height 27
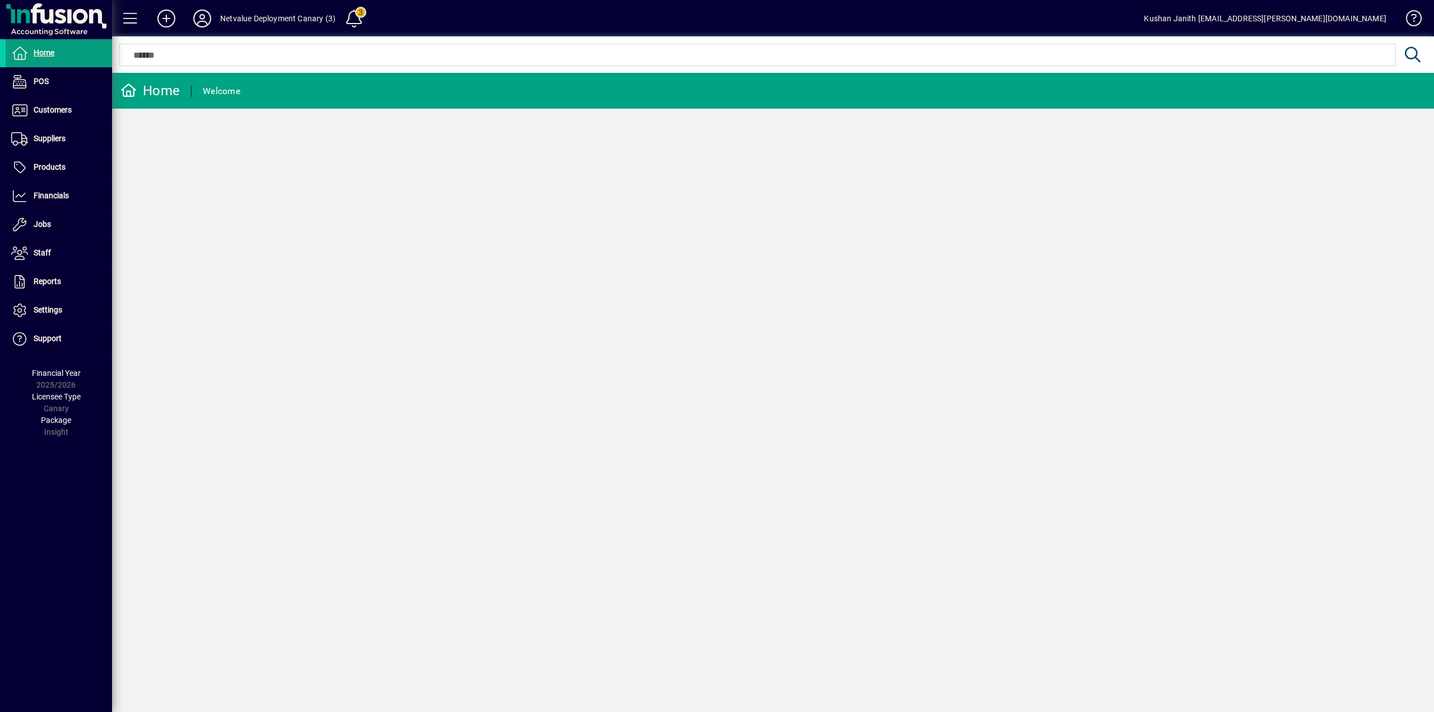
click at [173, 14] on icon at bounding box center [166, 19] width 22 height 18
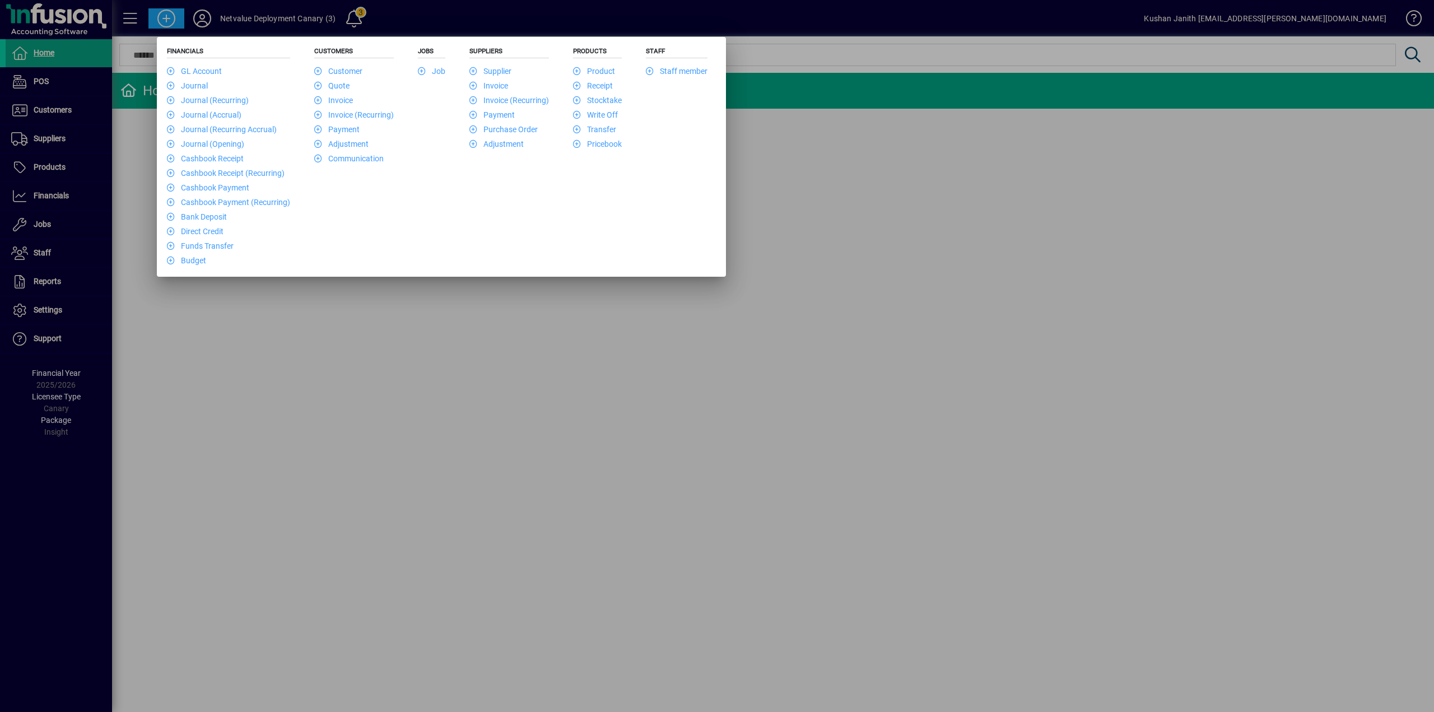
drag, startPoint x: 280, startPoint y: 433, endPoint x: 275, endPoint y: 427, distance: 7.5
click at [278, 433] on div at bounding box center [717, 356] width 1434 height 712
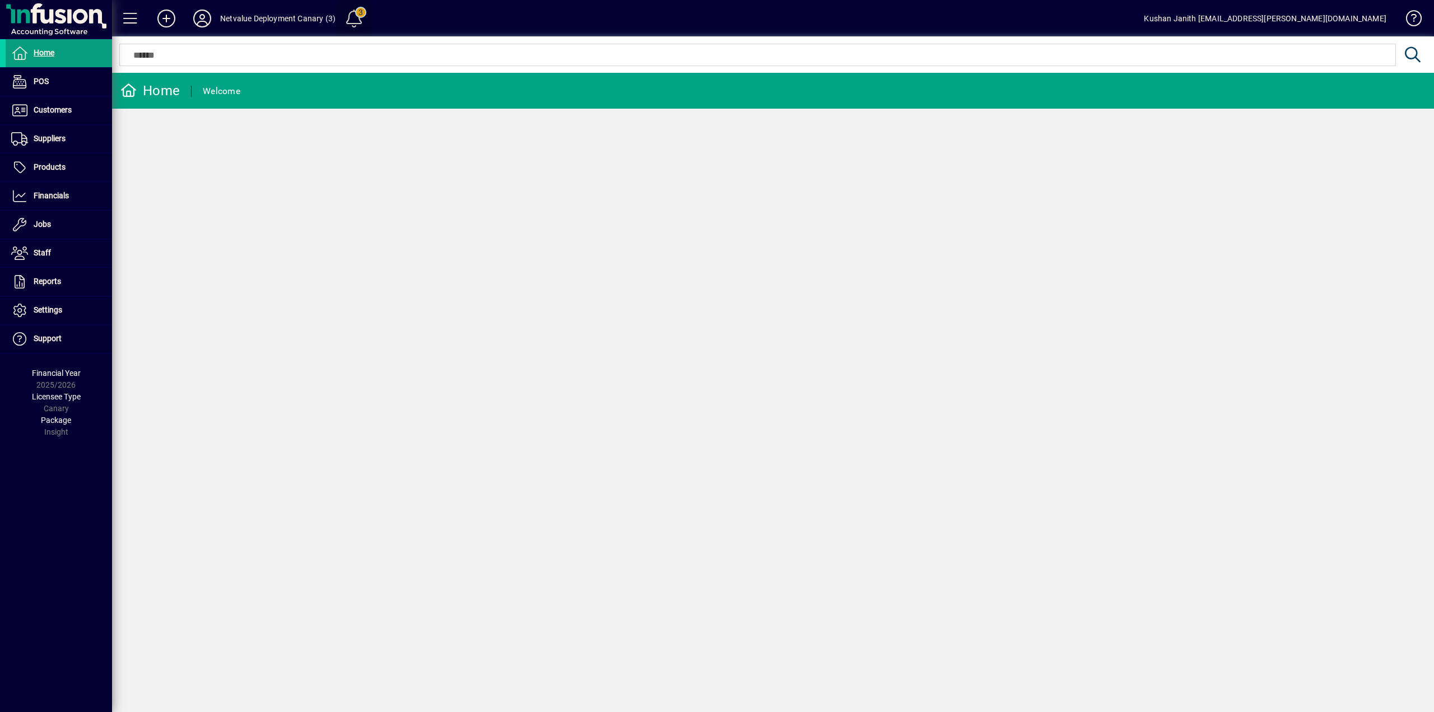
click at [345, 18] on span at bounding box center [354, 18] width 27 height 27
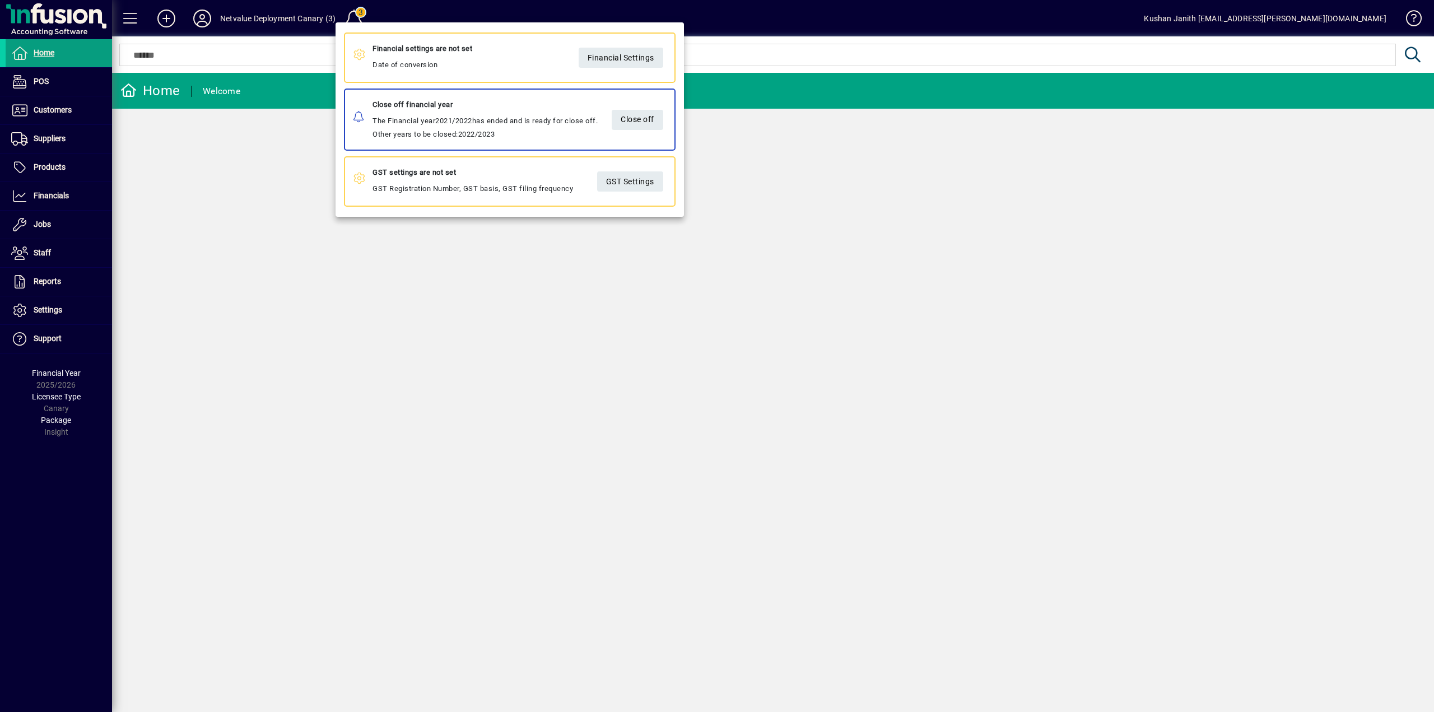
click at [496, 354] on div at bounding box center [717, 356] width 1434 height 712
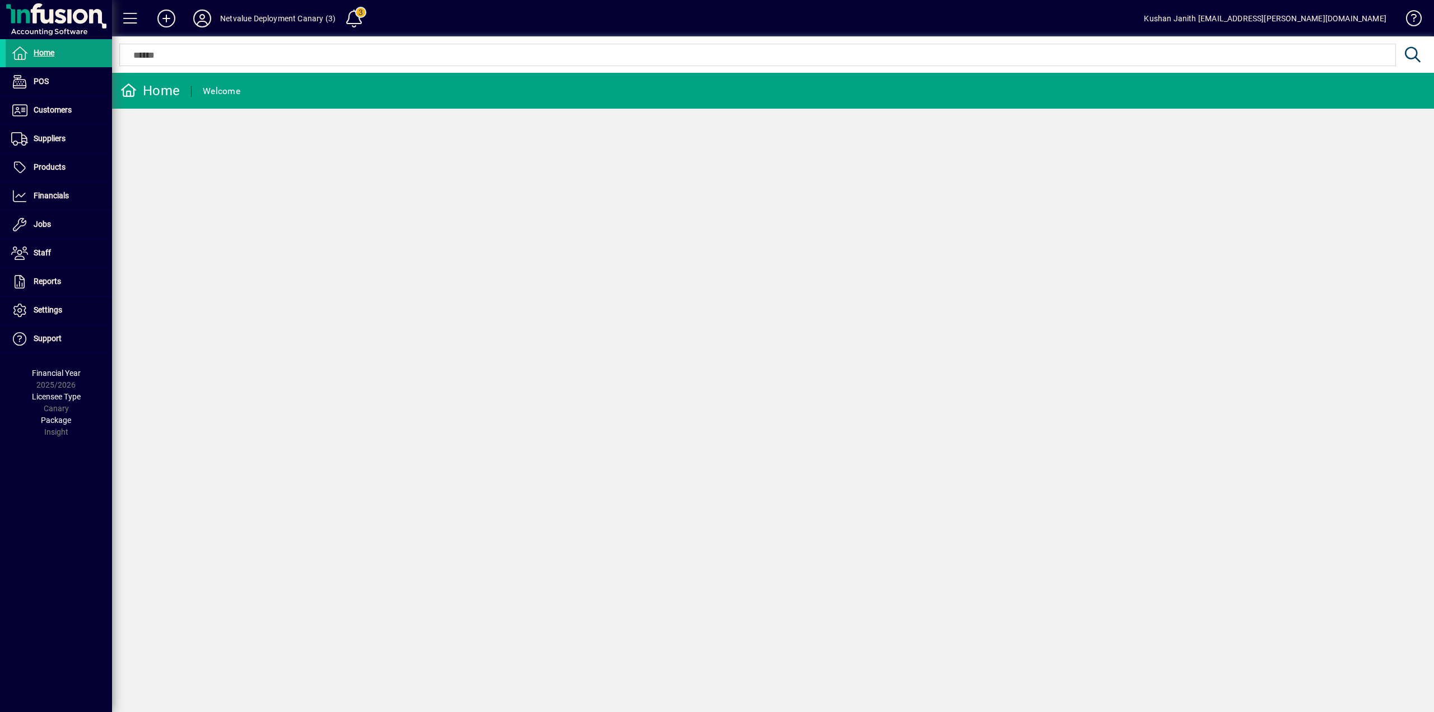
click at [192, 18] on icon at bounding box center [202, 19] width 22 height 18
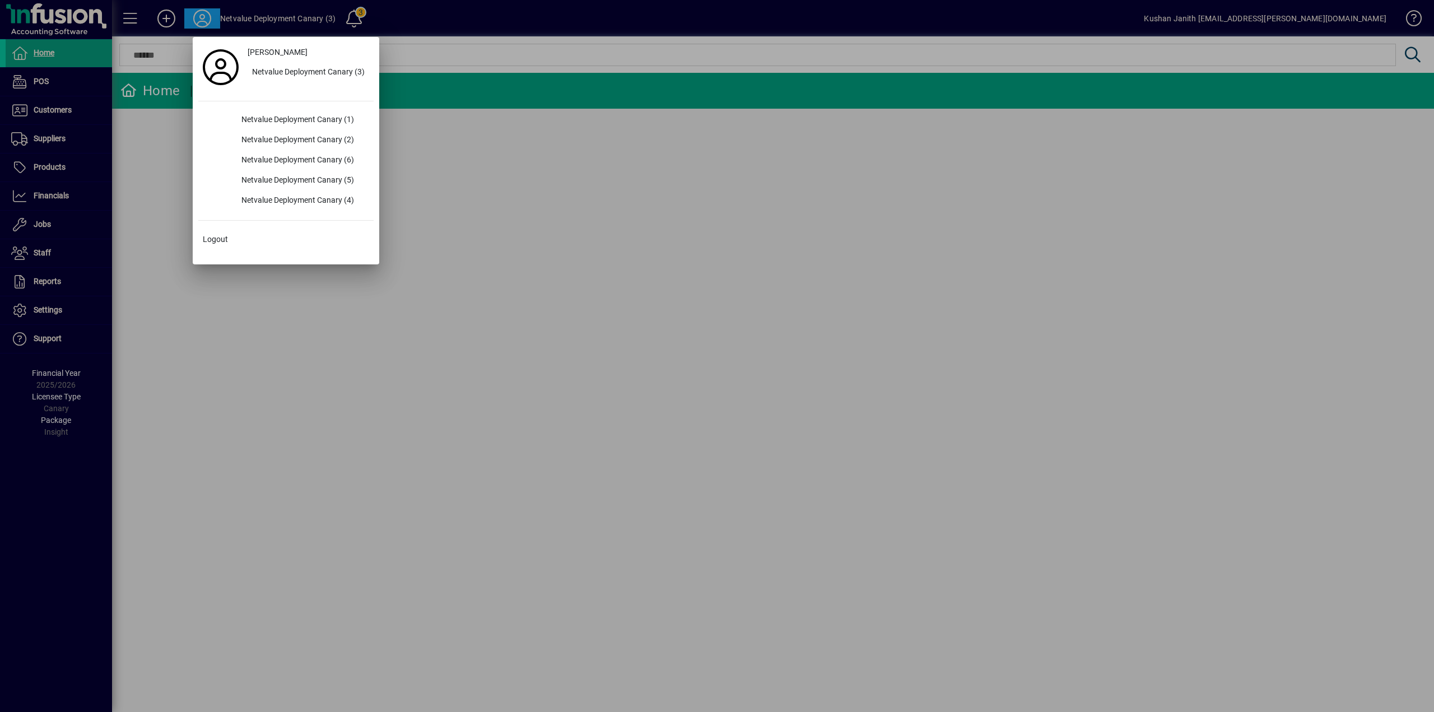
click at [510, 278] on div at bounding box center [717, 356] width 1434 height 712
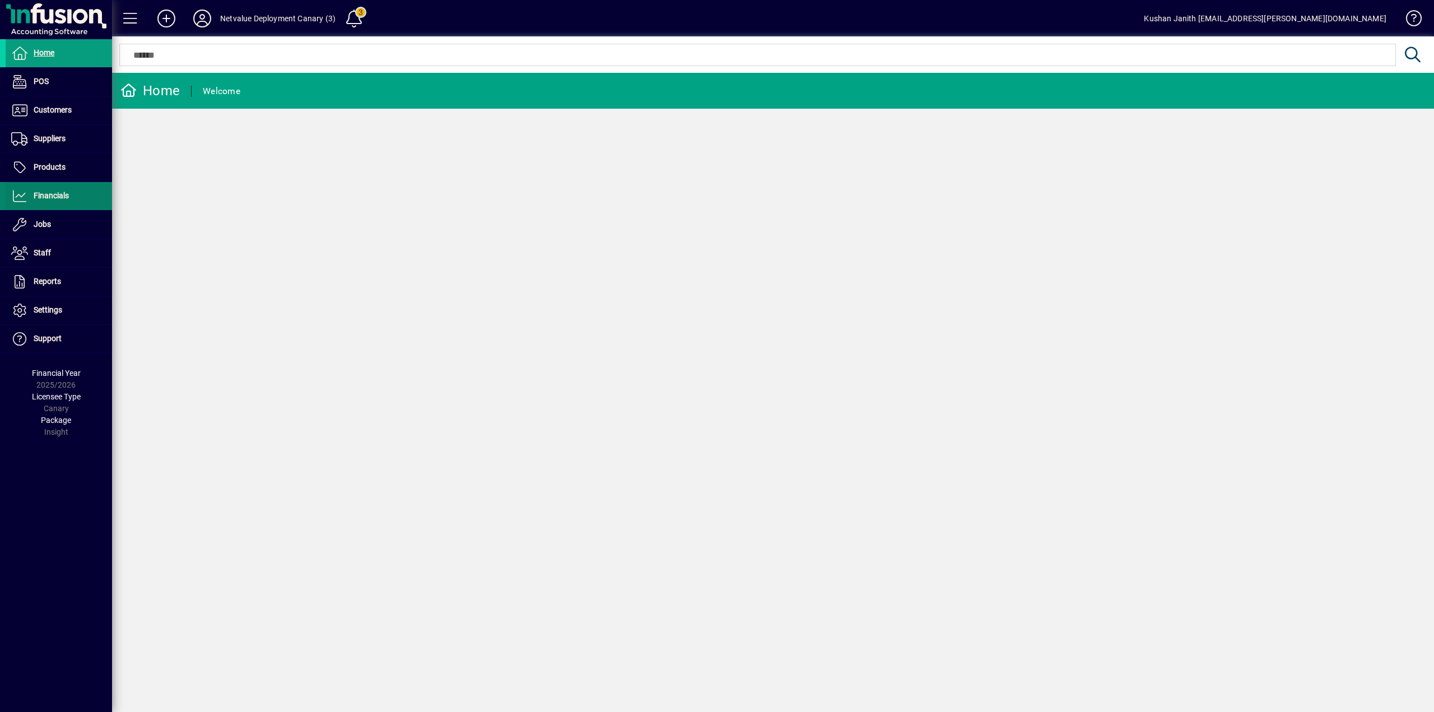
click at [78, 194] on span at bounding box center [59, 196] width 106 height 27
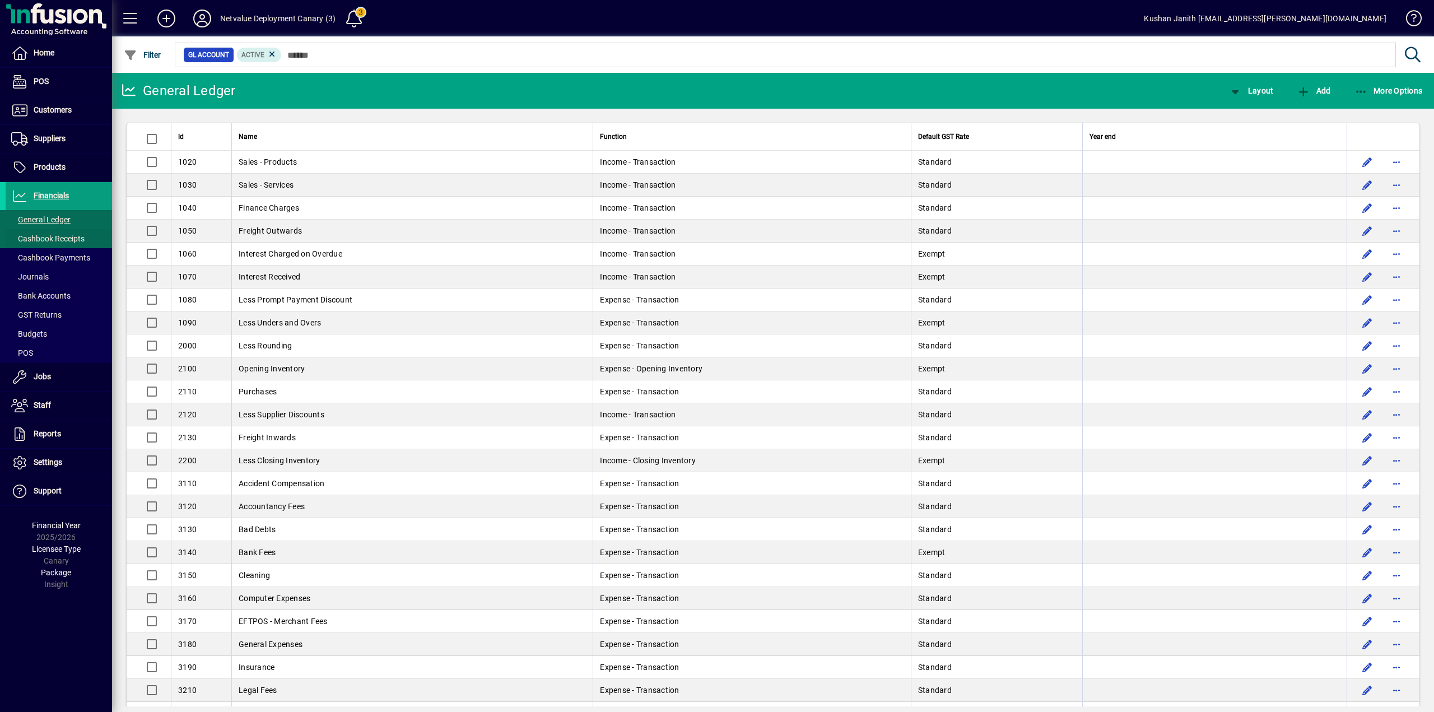
click at [54, 239] on span "Cashbook Receipts" at bounding box center [47, 238] width 73 height 9
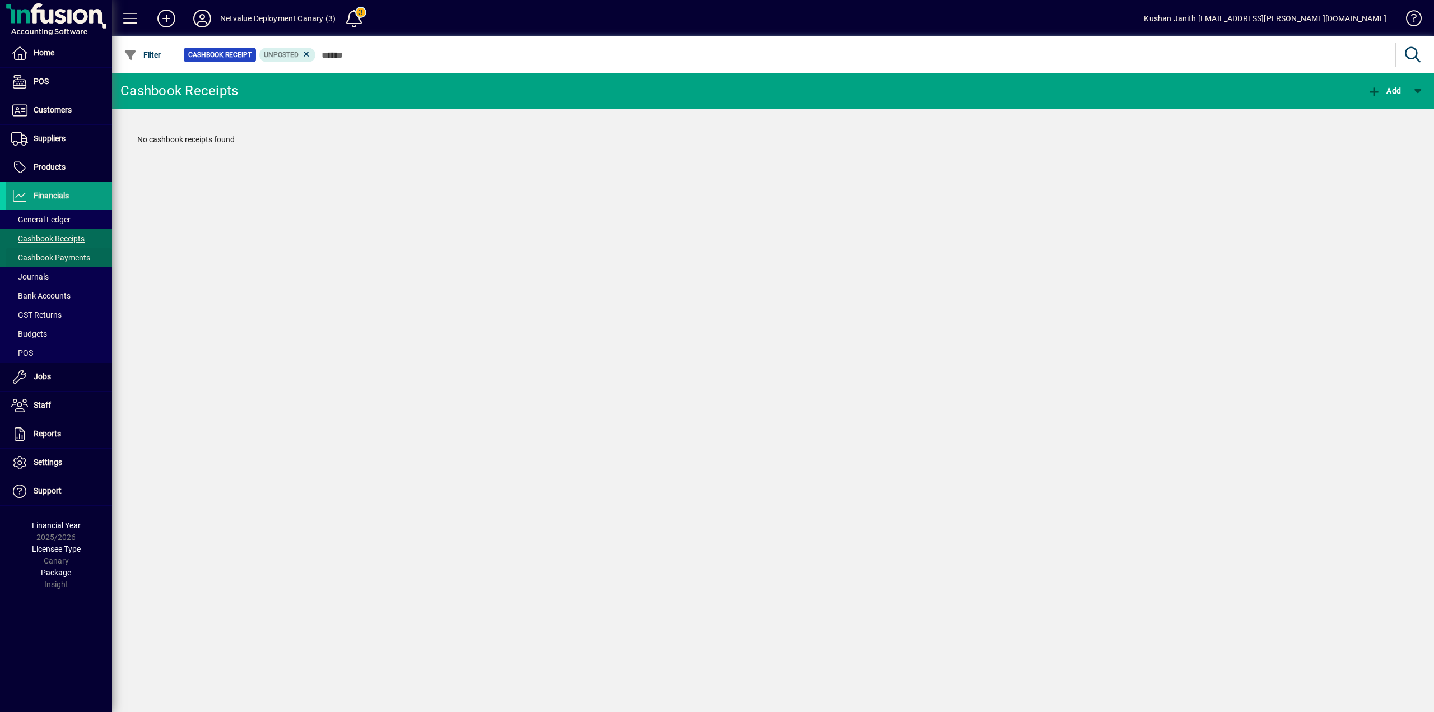
click at [62, 258] on span "Cashbook Payments" at bounding box center [50, 257] width 79 height 9
click at [62, 275] on span at bounding box center [59, 276] width 106 height 27
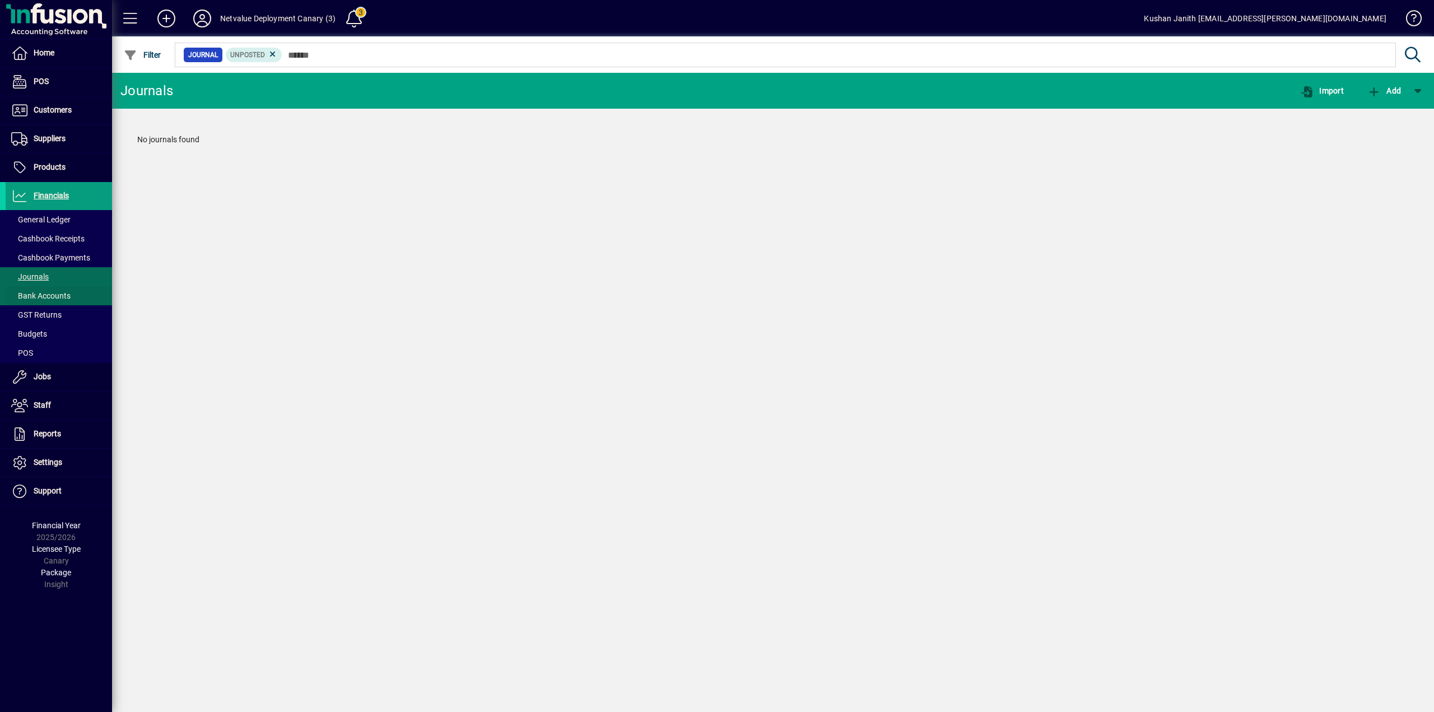
click at [62, 289] on span at bounding box center [59, 295] width 106 height 27
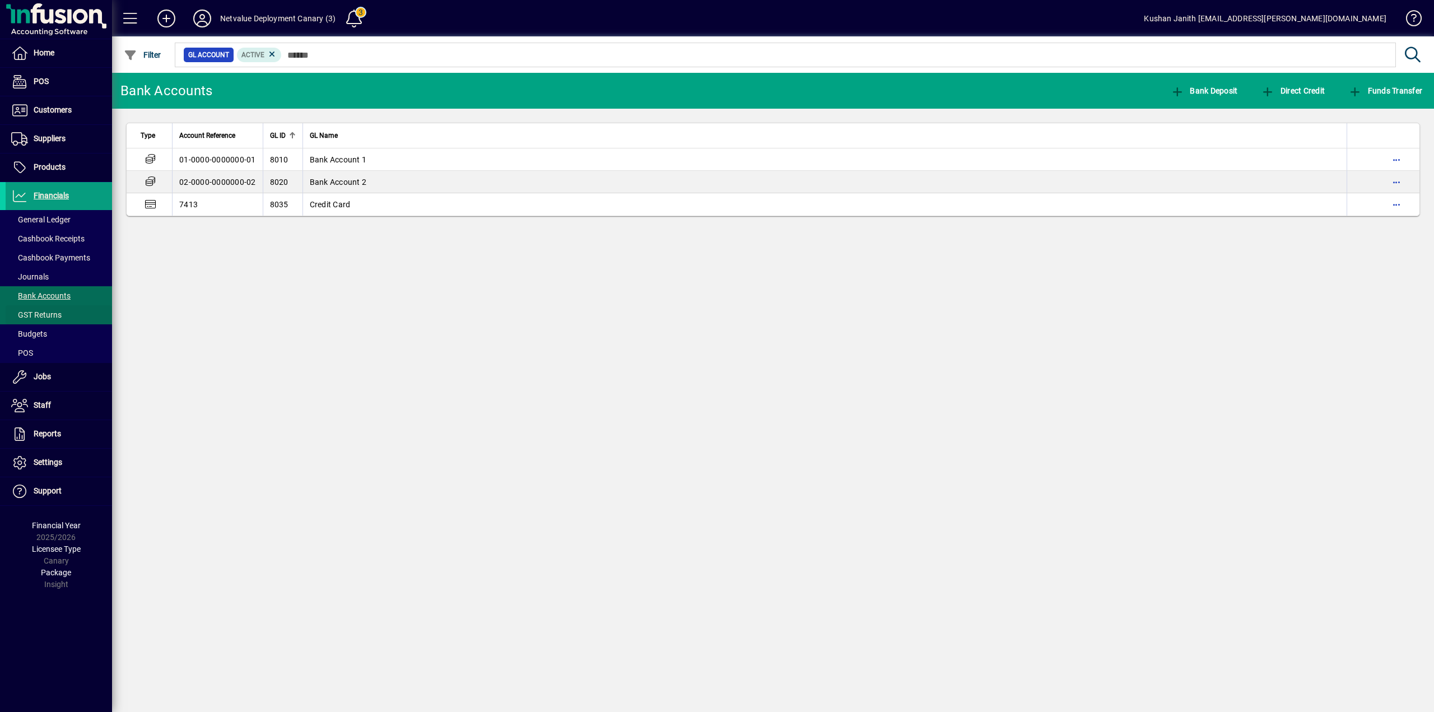
click at [62, 309] on span at bounding box center [59, 314] width 106 height 27
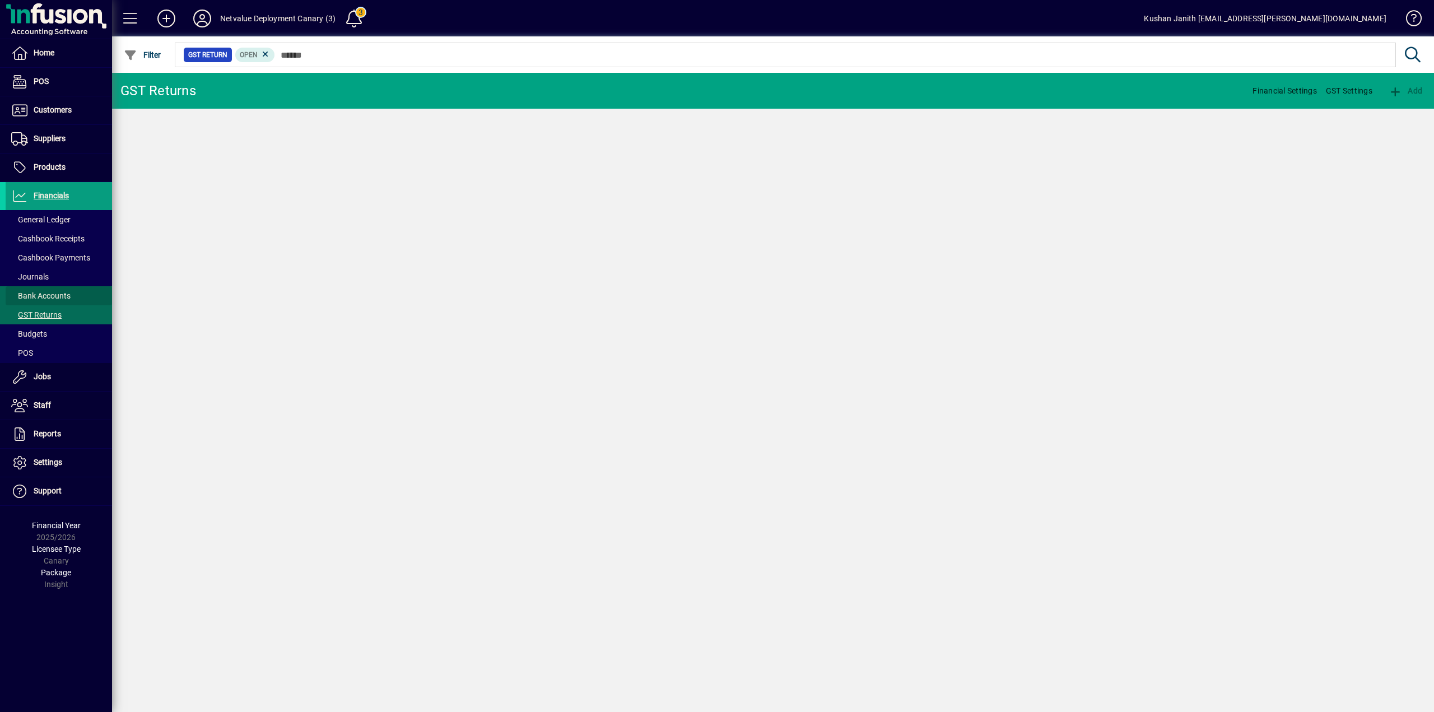
click at [53, 292] on span "Bank Accounts" at bounding box center [40, 295] width 59 height 9
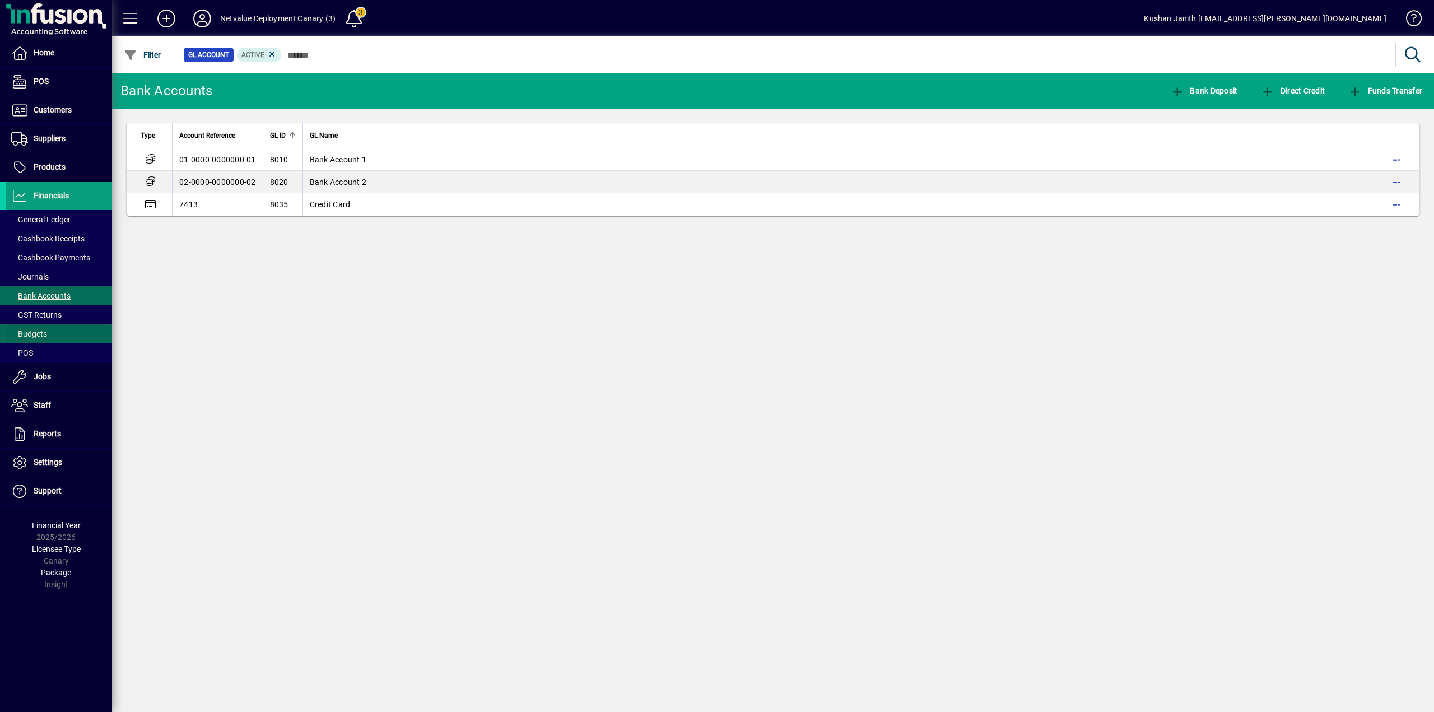
click at [53, 329] on span at bounding box center [59, 334] width 106 height 27
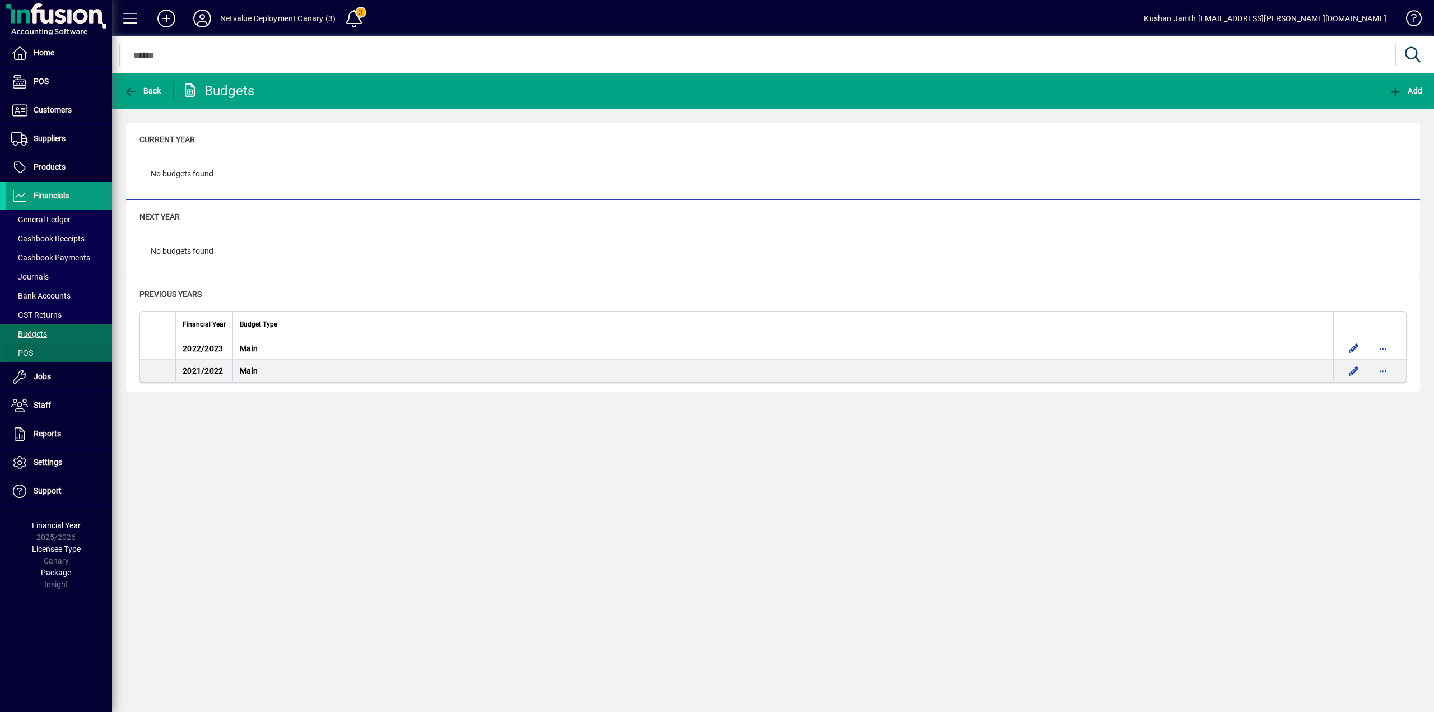
click at [40, 350] on span at bounding box center [59, 353] width 106 height 27
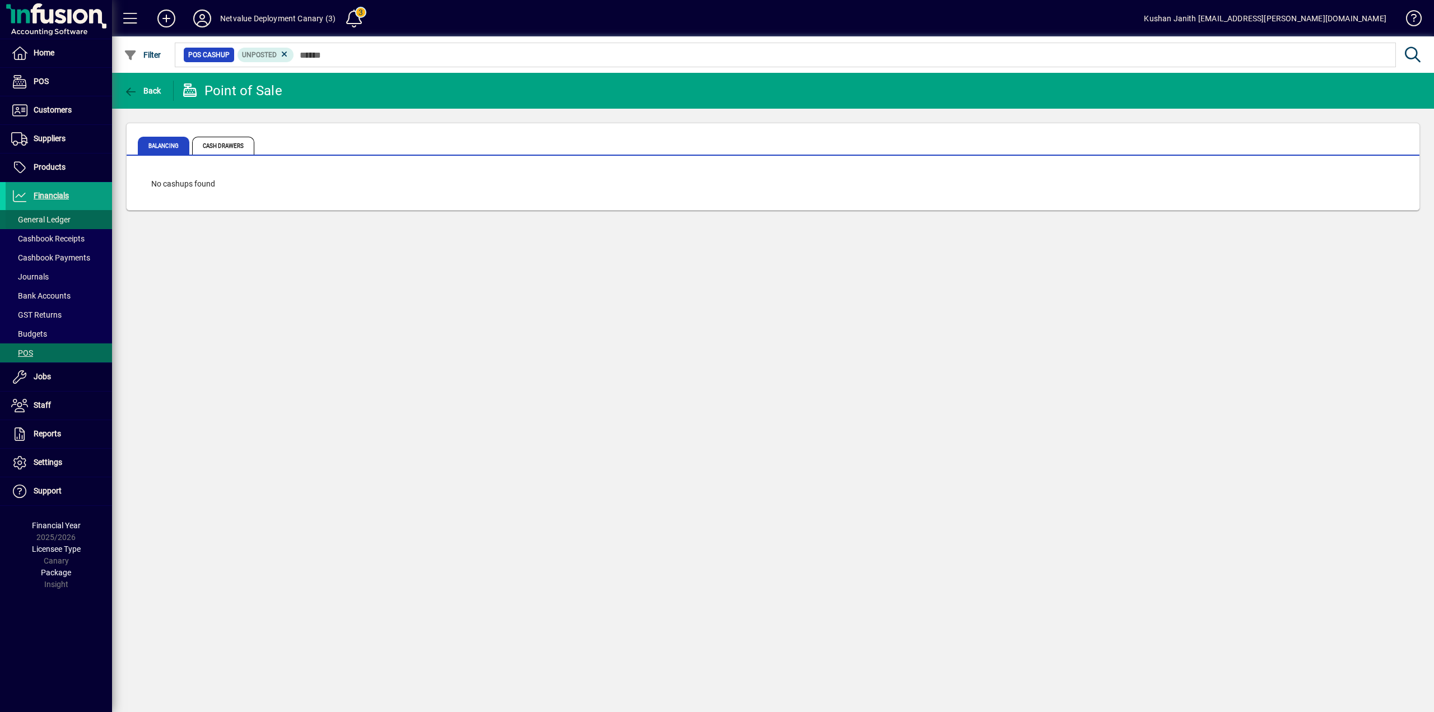
click at [40, 219] on span "General Ledger" at bounding box center [40, 219] width 59 height 9
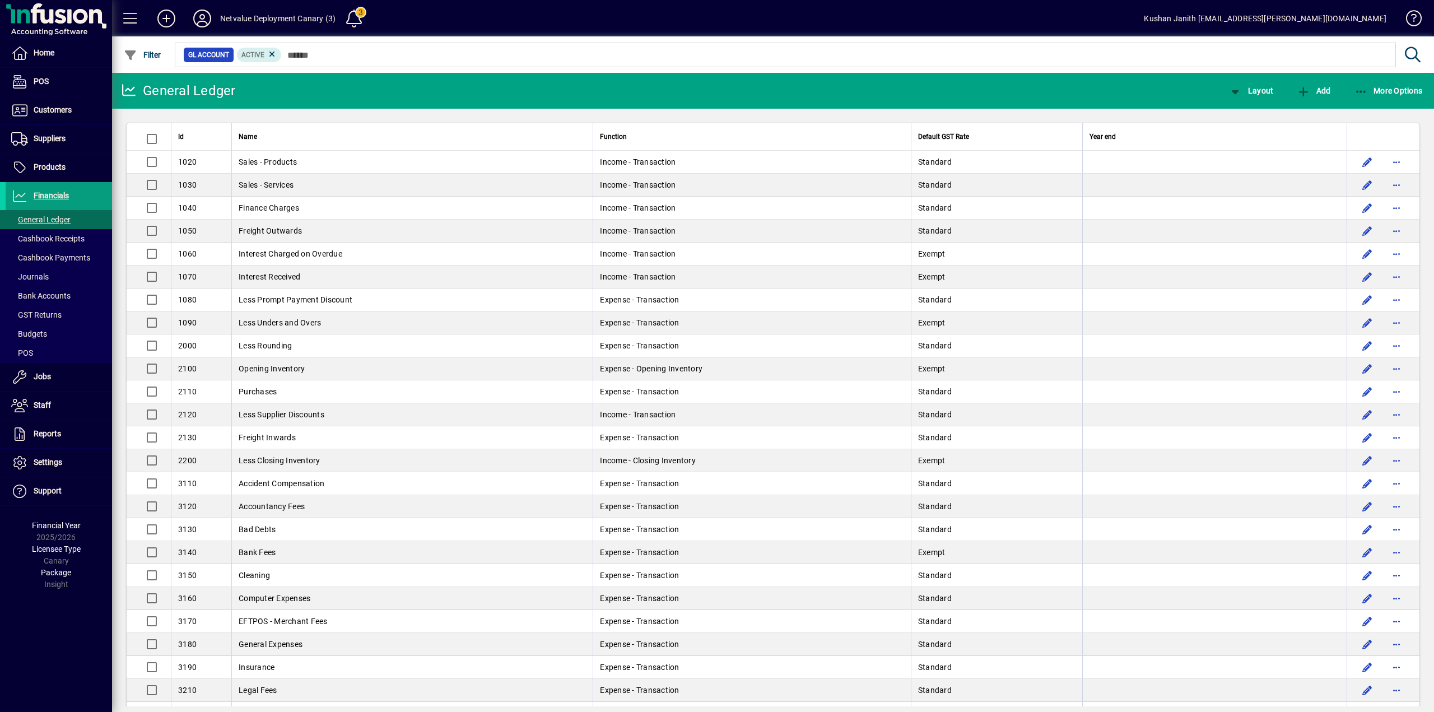
click at [200, 13] on icon at bounding box center [202, 19] width 22 height 18
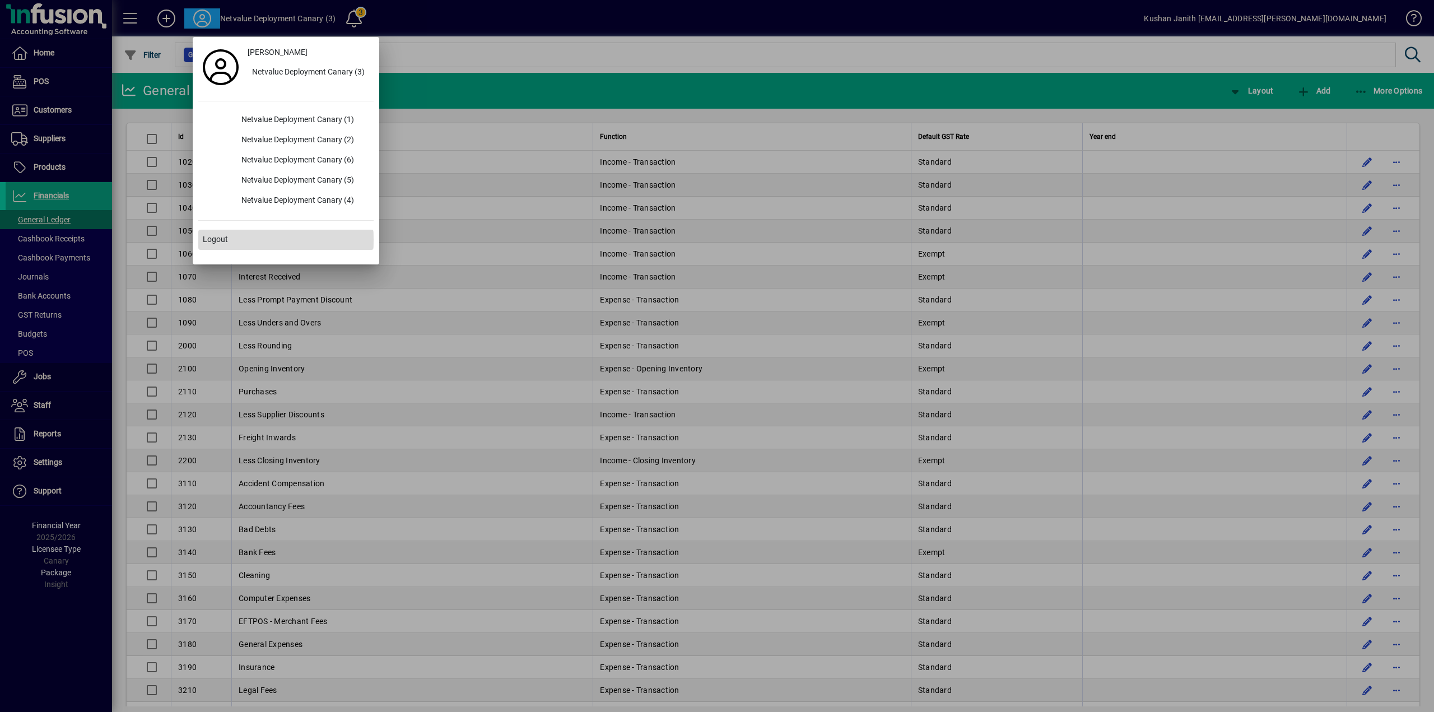
click at [239, 240] on span at bounding box center [285, 239] width 175 height 27
